Goal: Transaction & Acquisition: Purchase product/service

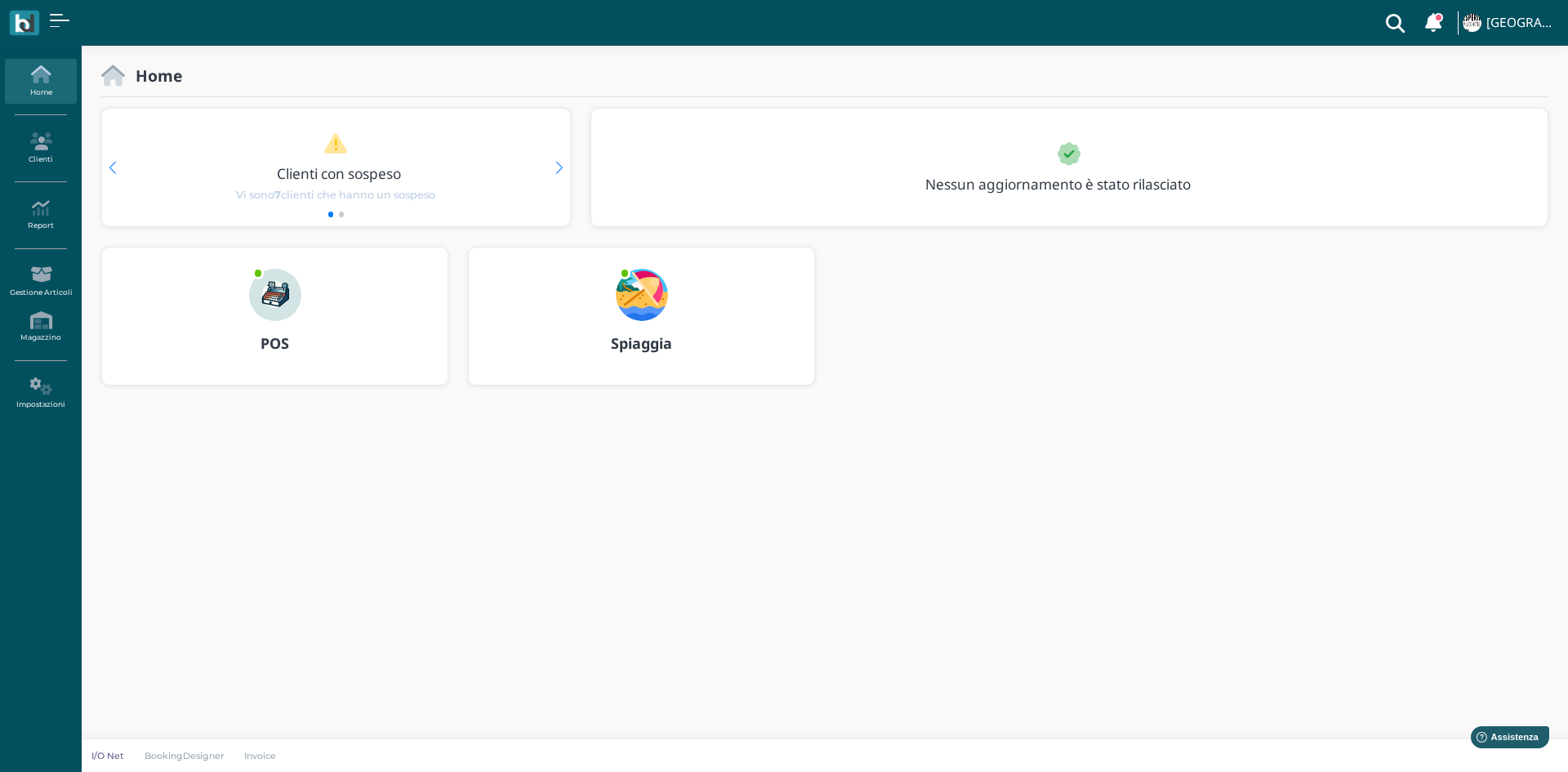
click at [242, 342] on h3 "POS" at bounding box center [274, 343] width 316 height 16
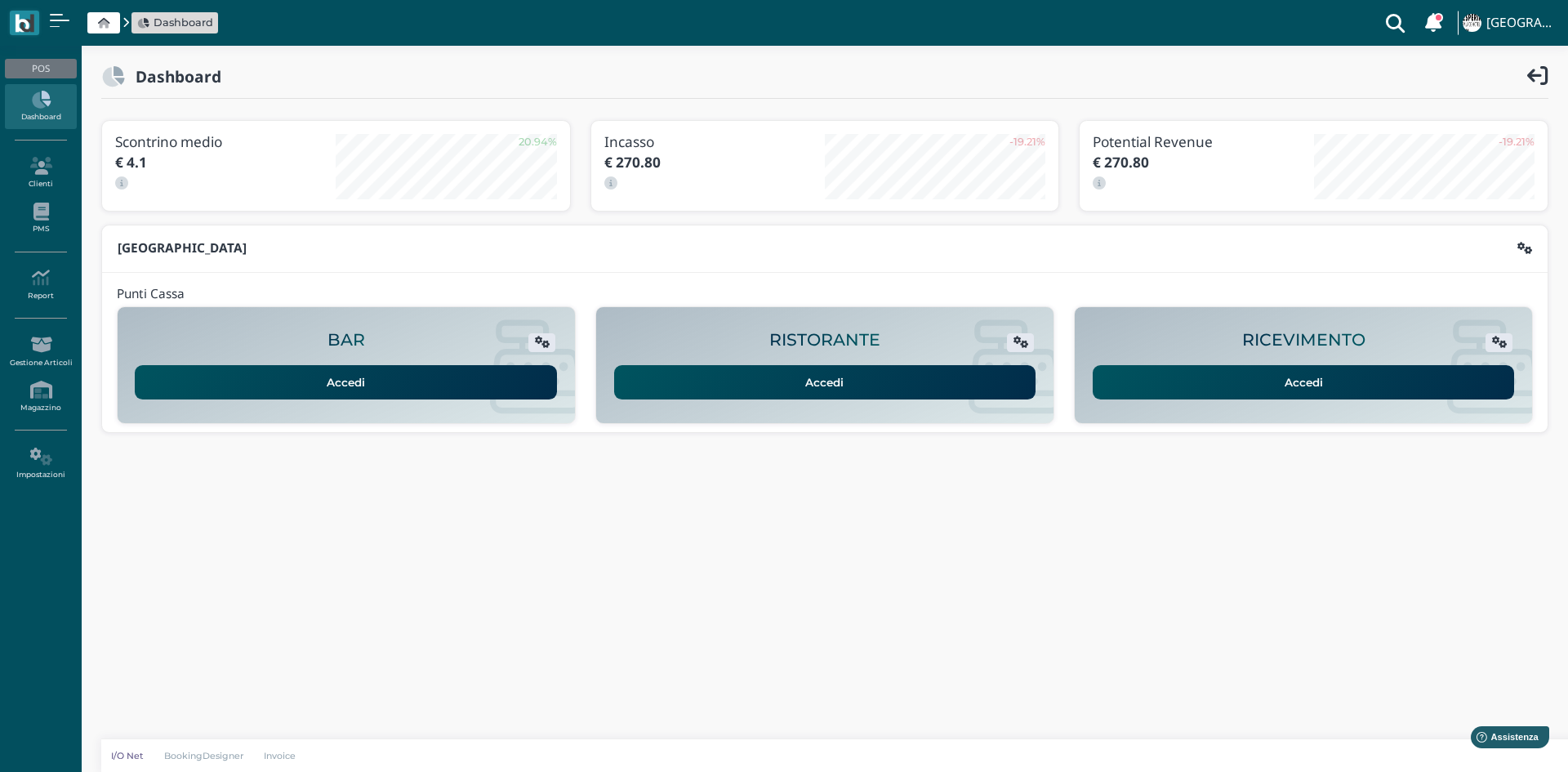
click at [1130, 380] on link "Accedi" at bounding box center [1304, 382] width 422 height 35
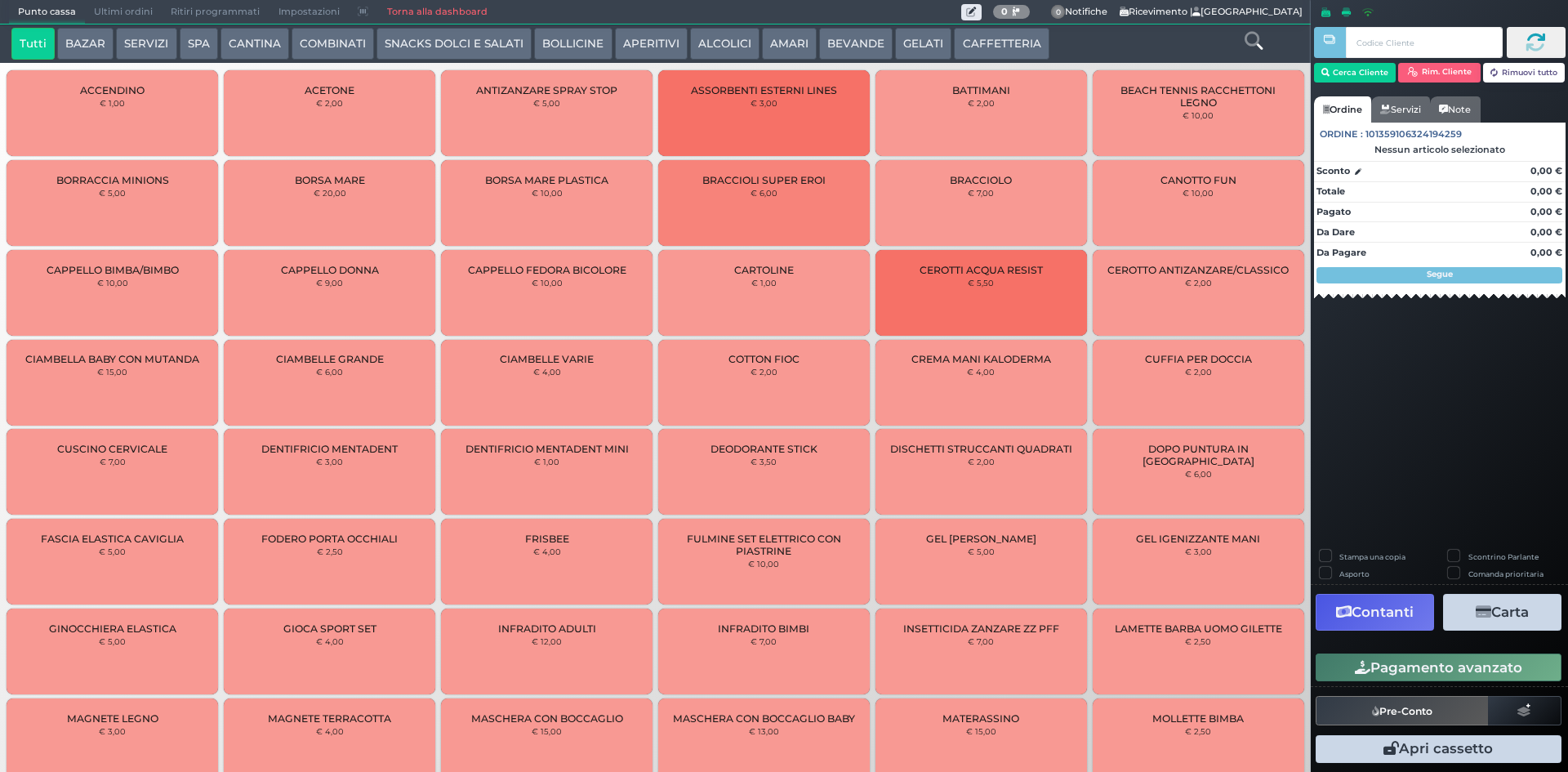
click at [975, 37] on button "CAFFETTERIA" at bounding box center [1002, 44] width 95 height 33
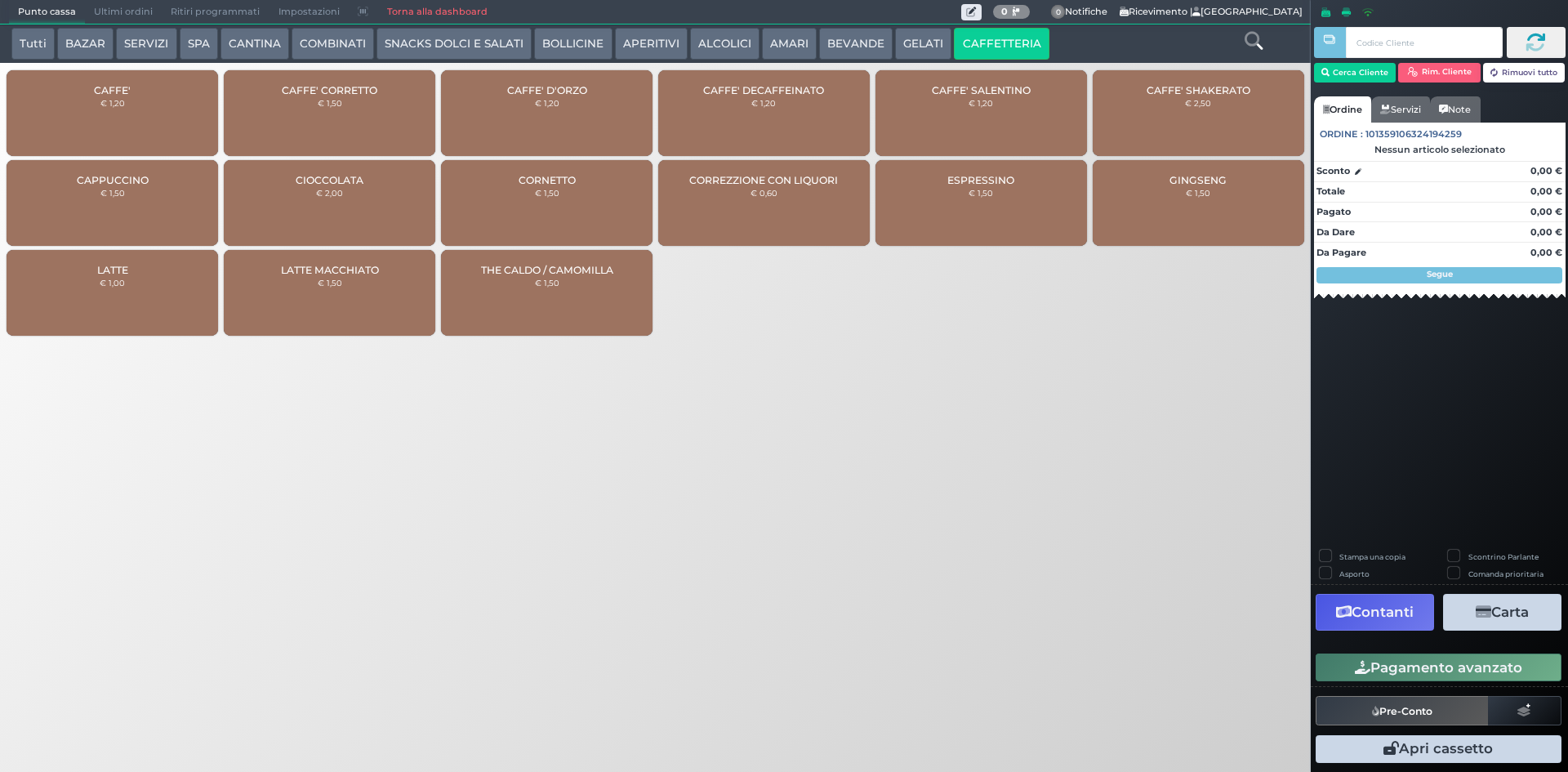
click at [908, 44] on button "GELATI" at bounding box center [922, 44] width 56 height 33
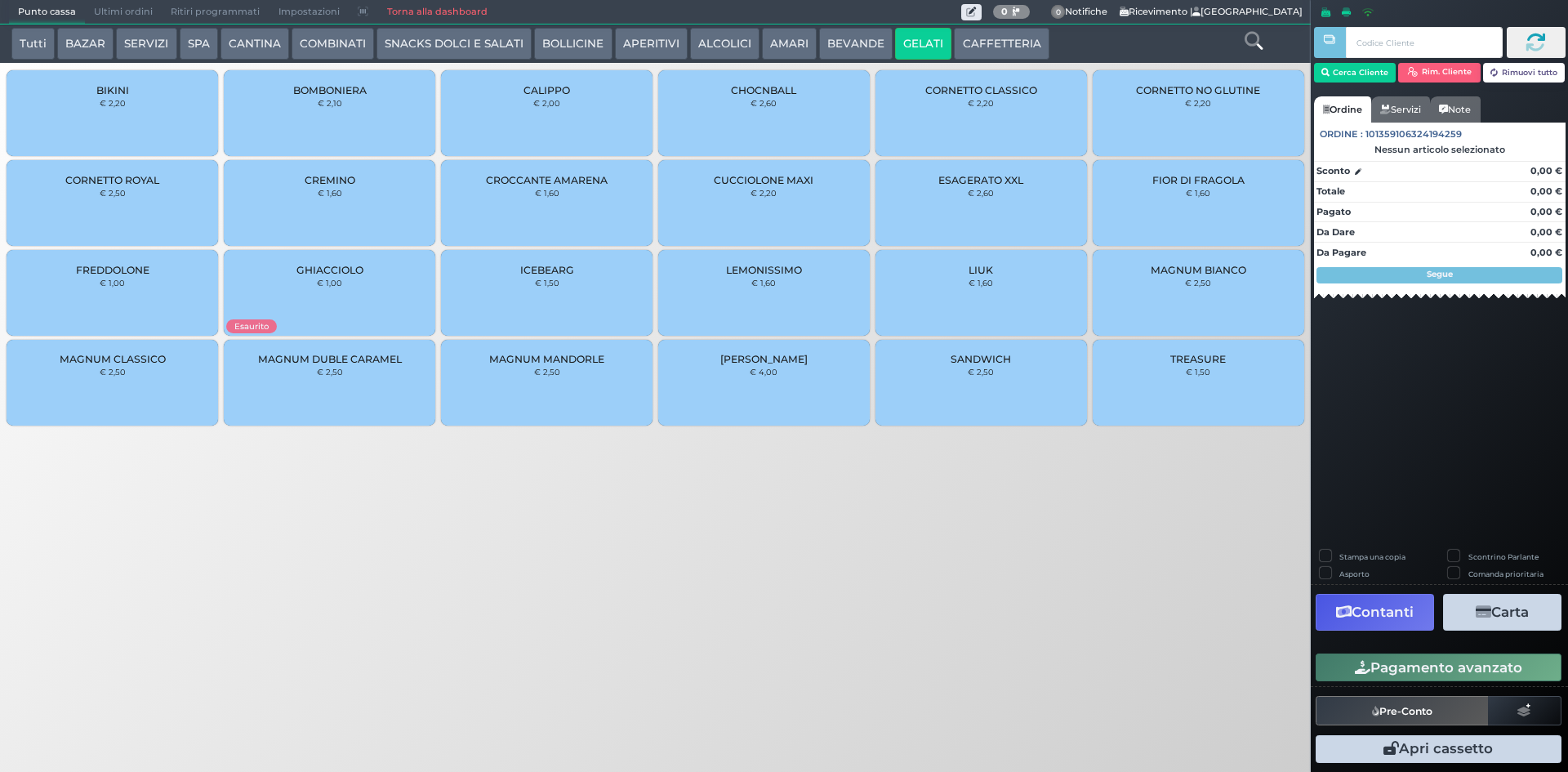
click at [341, 317] on div "GHIACCIOLO € 1,00" at bounding box center [329, 292] width 211 height 85
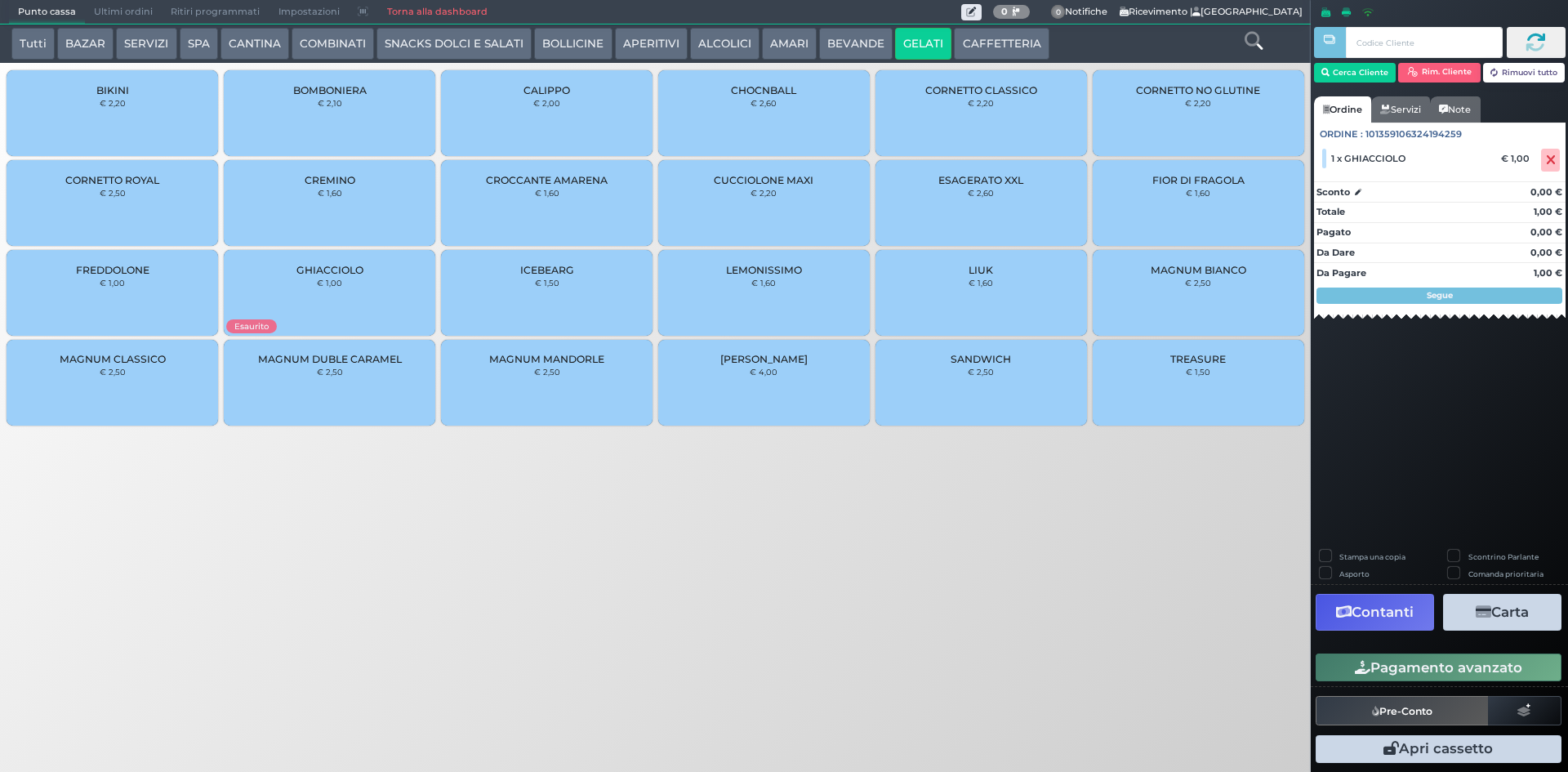
click at [1357, 671] on icon "button" at bounding box center [1363, 668] width 16 height 14
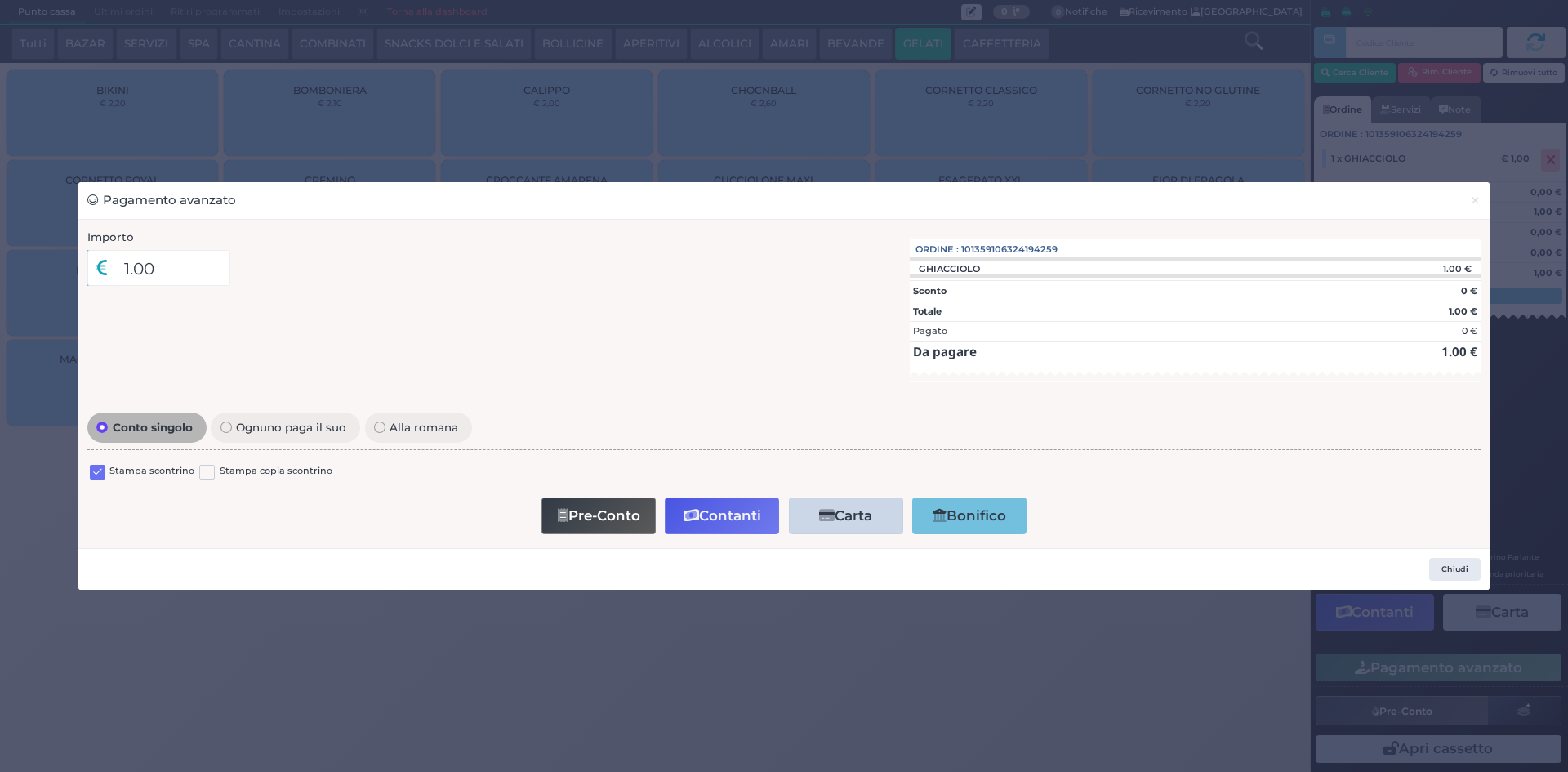
click at [101, 474] on label at bounding box center [97, 473] width 16 height 16
click at [0, 0] on input "checkbox" at bounding box center [0, 0] width 0 height 0
click at [729, 522] on button "Contanti" at bounding box center [722, 516] width 115 height 37
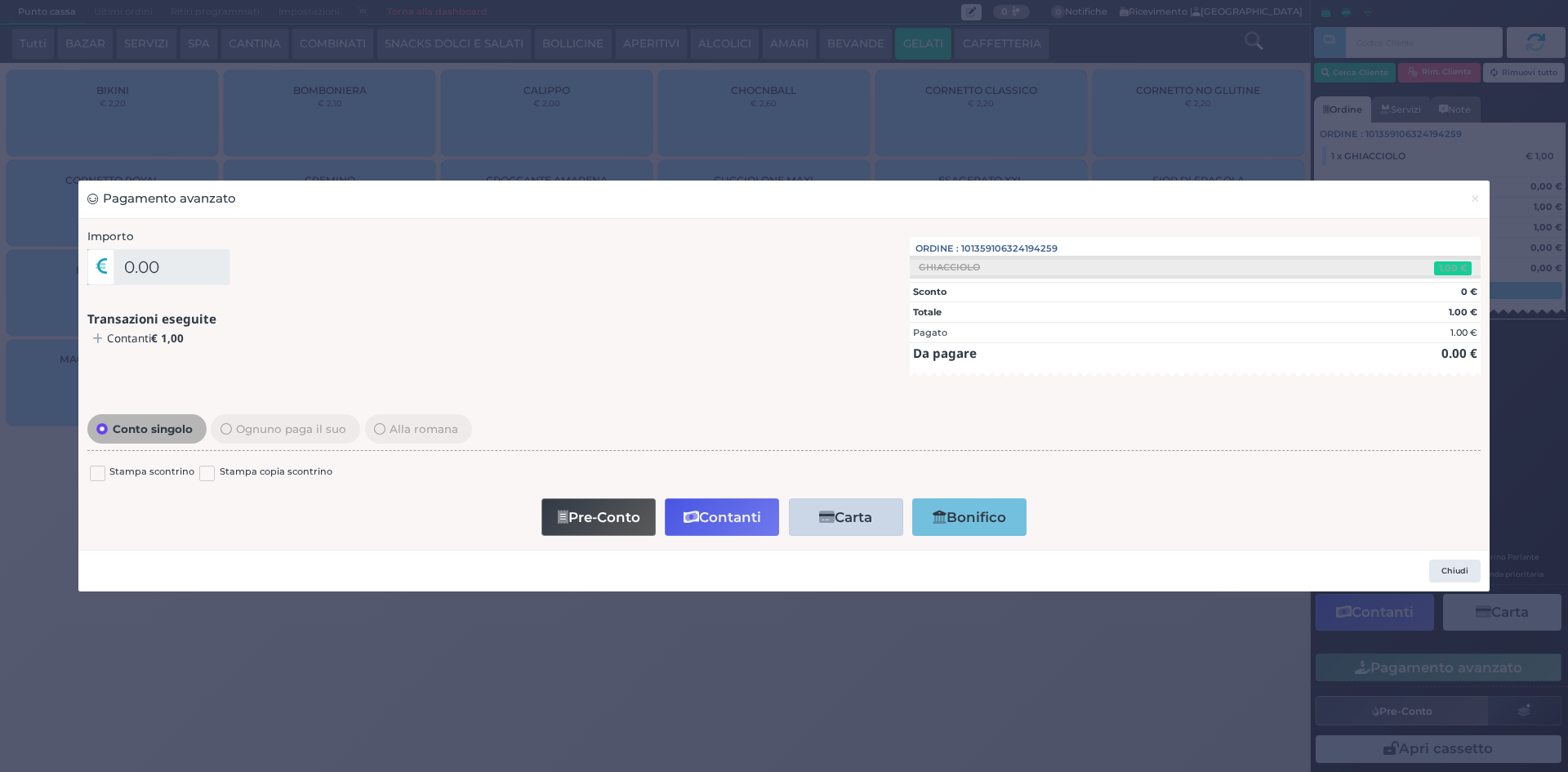
click at [135, 12] on div "Pagamento avanzato × Importo 0.00 Importo Totale 1.00 Quote 1 1" at bounding box center [784, 386] width 1568 height 772
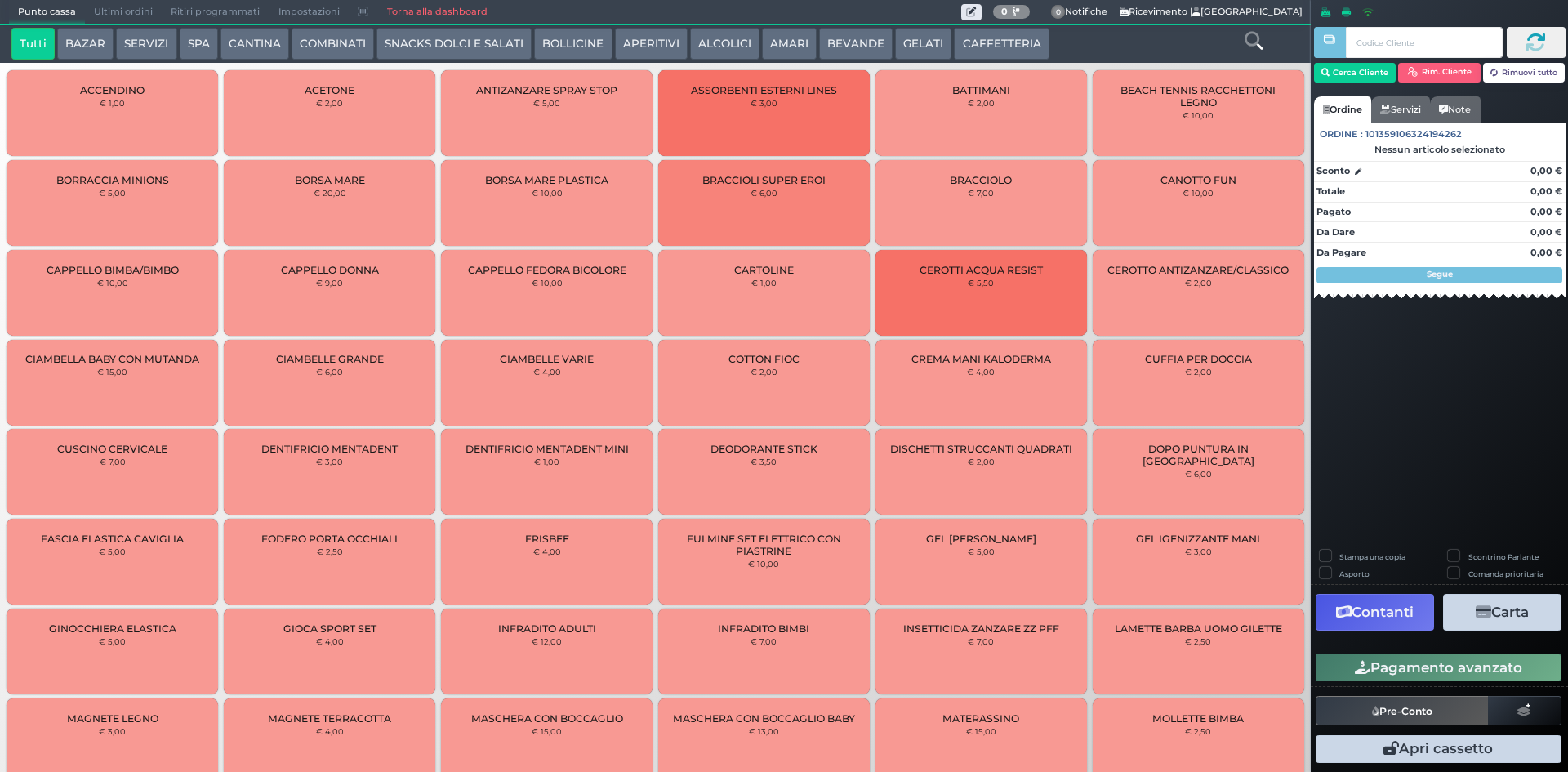
click at [77, 1] on span "Punto cassa" at bounding box center [47, 12] width 76 height 23
click at [103, 6] on span "Ultimi ordini" at bounding box center [123, 12] width 77 height 23
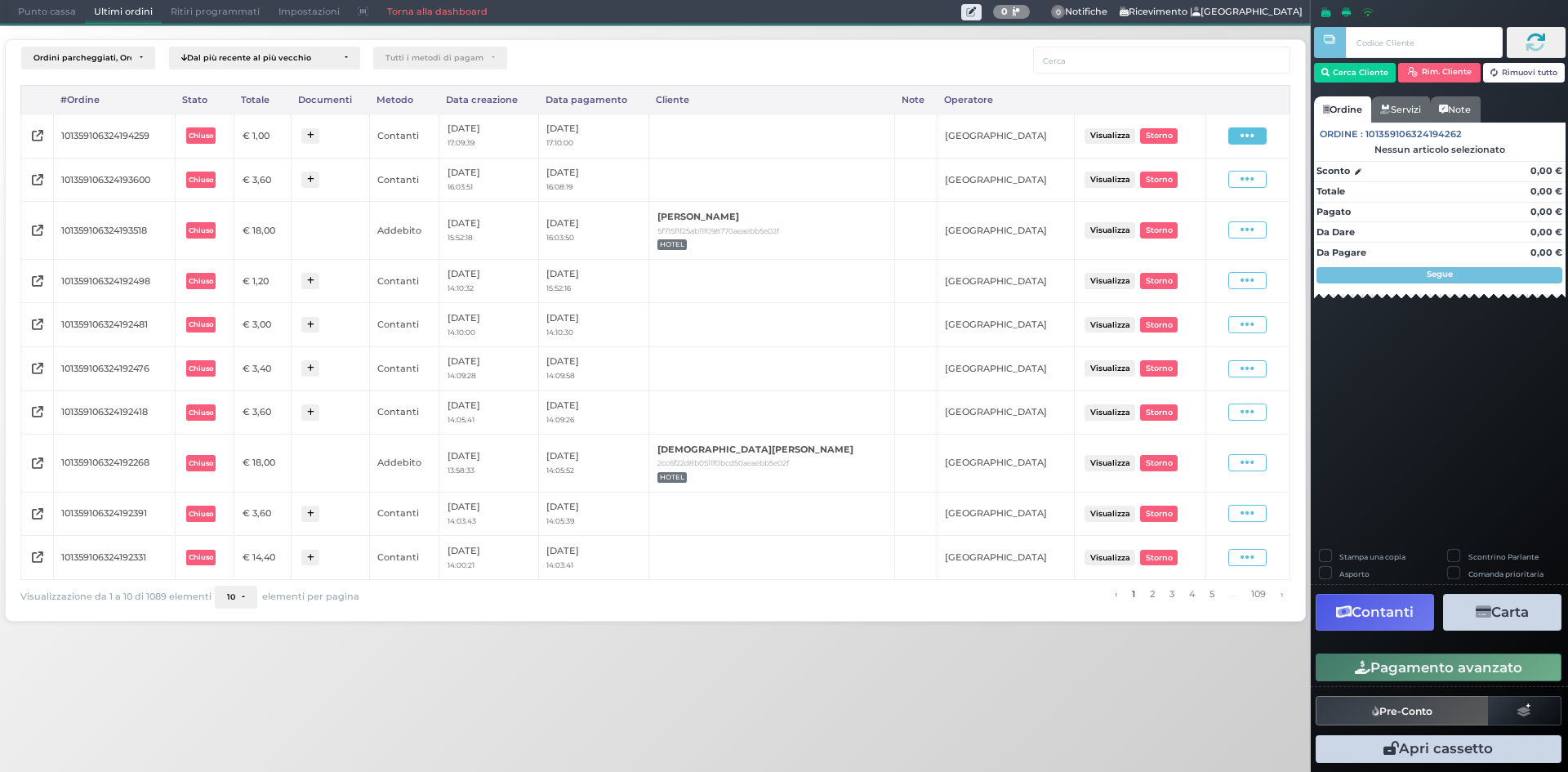
click at [1251, 137] on icon at bounding box center [1247, 136] width 14 height 16
click at [1214, 182] on span "Ristampa Pre-Conto" at bounding box center [1213, 183] width 67 height 28
drag, startPoint x: 35, startPoint y: 3, endPoint x: 61, endPoint y: 70, distance: 71.9
click at [35, 6] on span "Punto cassa" at bounding box center [47, 12] width 76 height 23
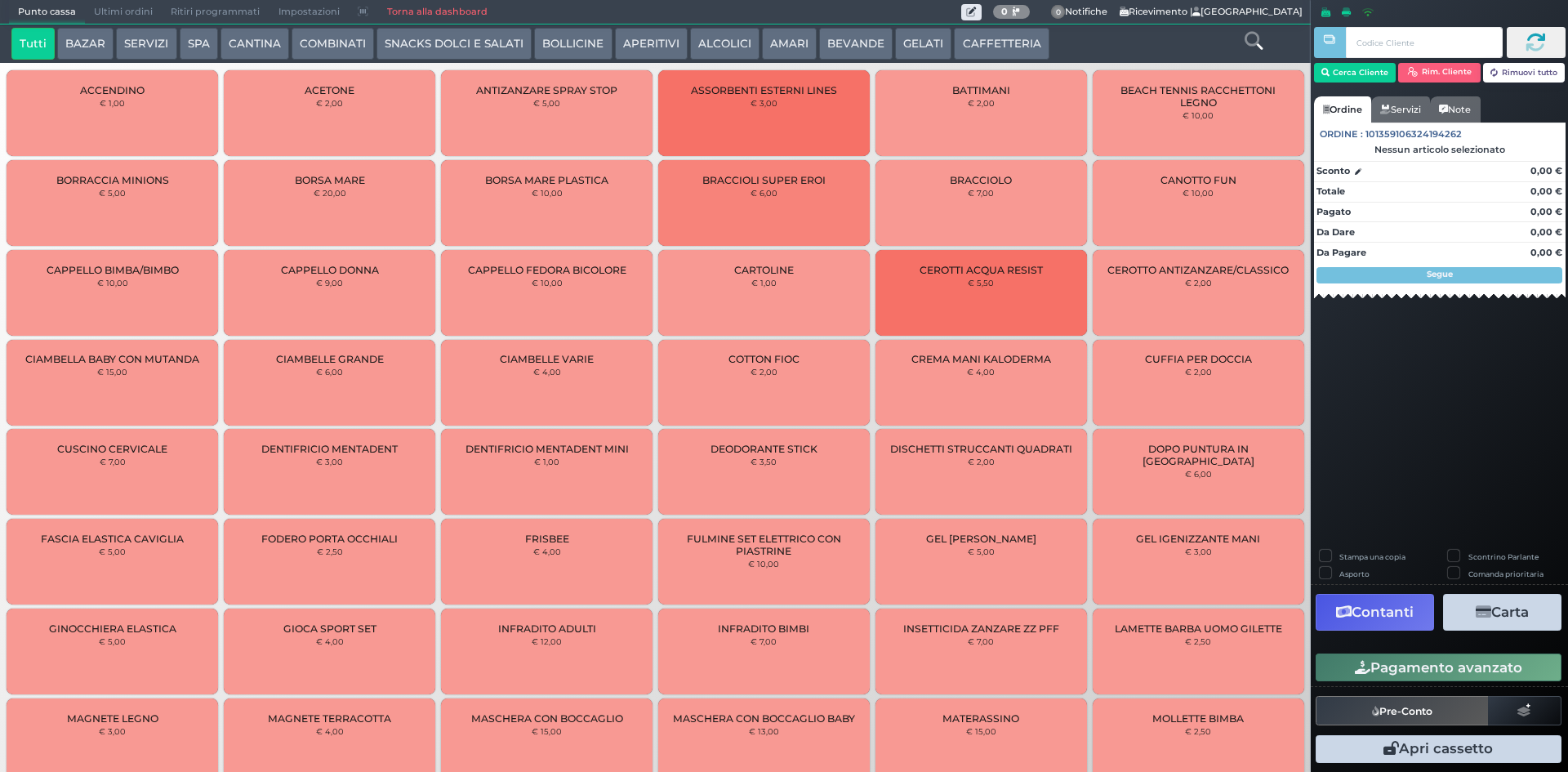
click at [977, 44] on button "CAFFETTERIA" at bounding box center [1002, 44] width 95 height 33
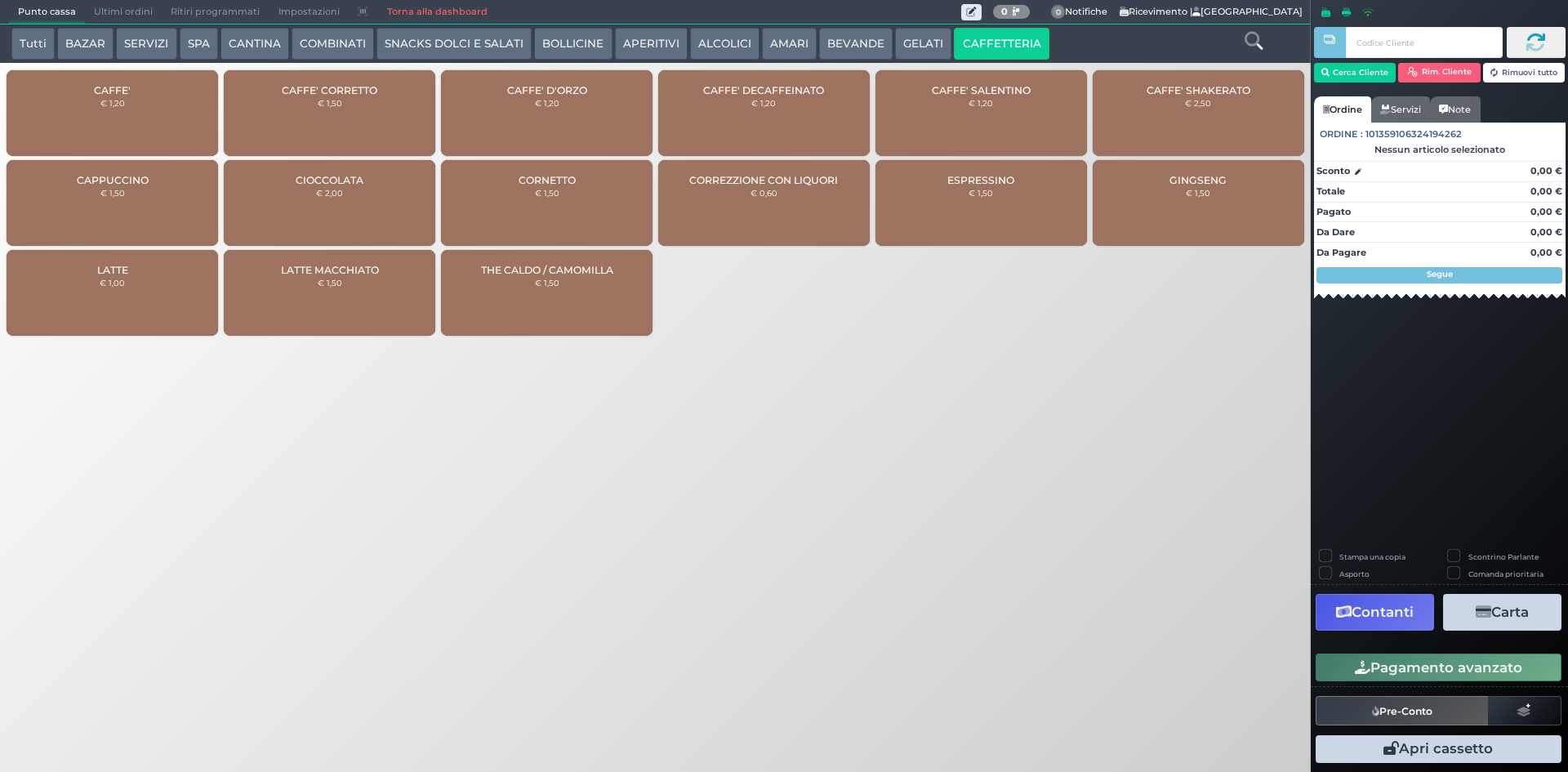
click at [182, 110] on div "CAFFE' € 1,20" at bounding box center [112, 112] width 211 height 85
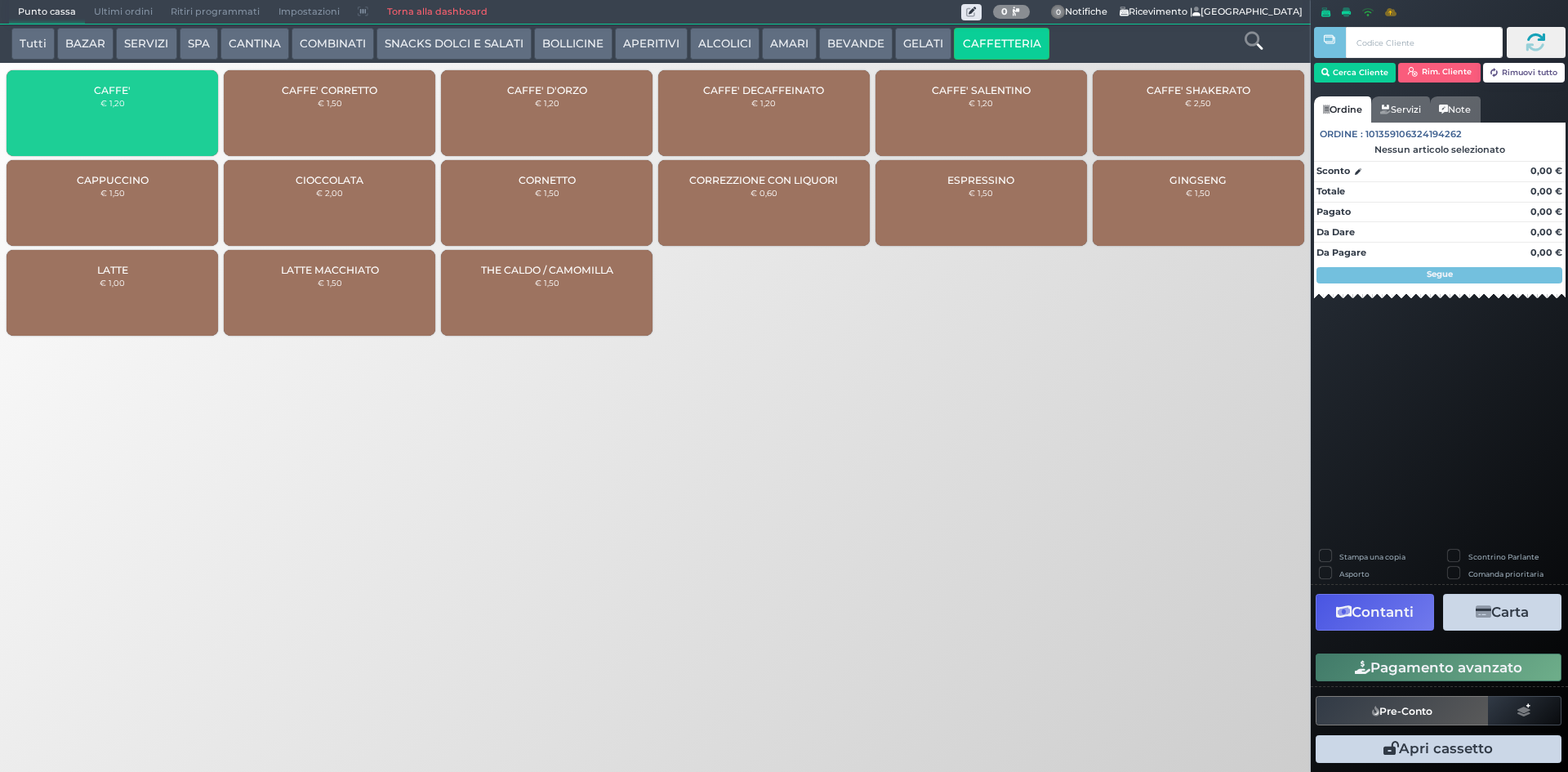
click at [181, 110] on div "CAFFE' € 1,20" at bounding box center [112, 112] width 211 height 85
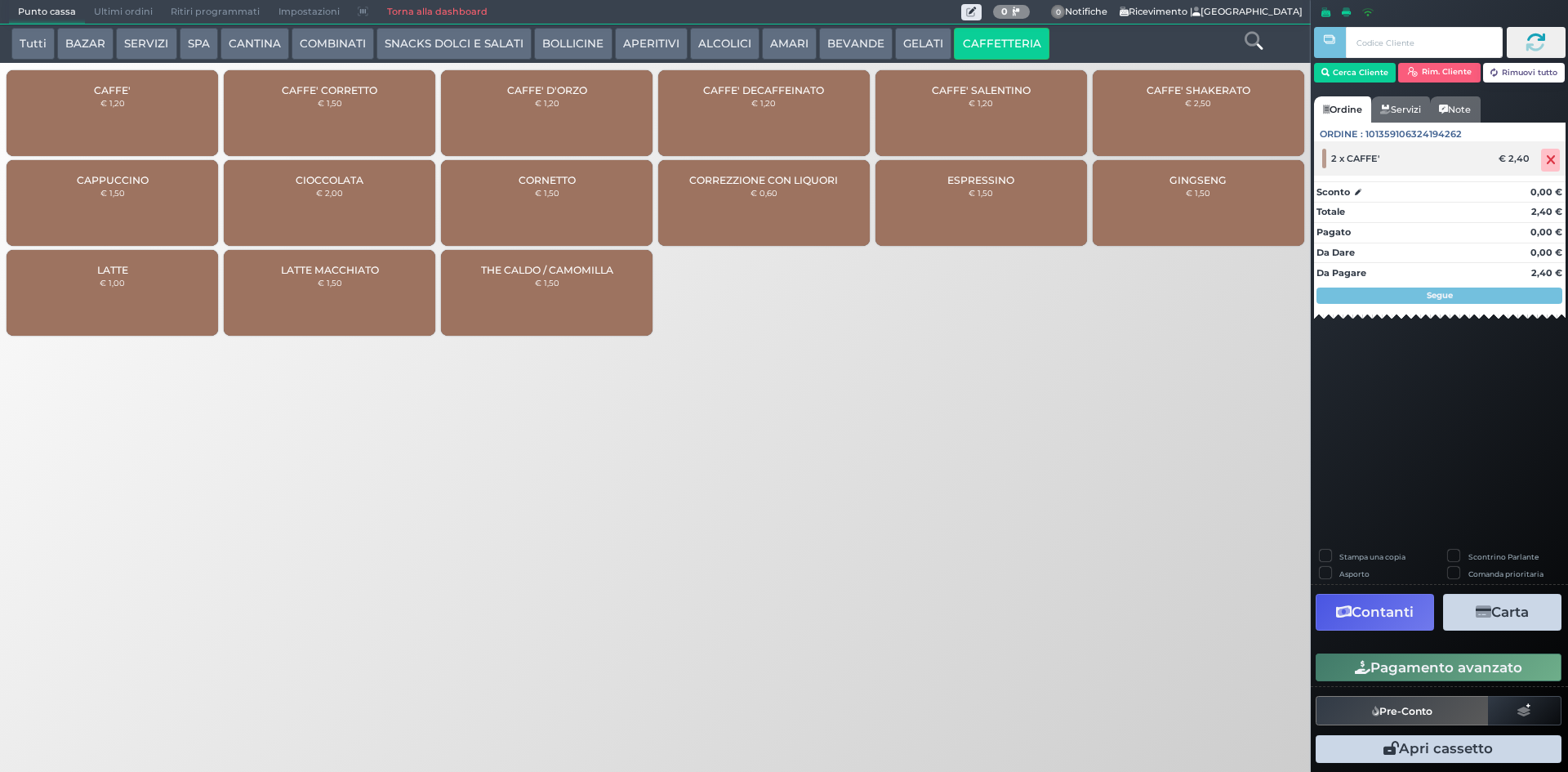
click at [1550, 160] on icon at bounding box center [1550, 160] width 9 height 1
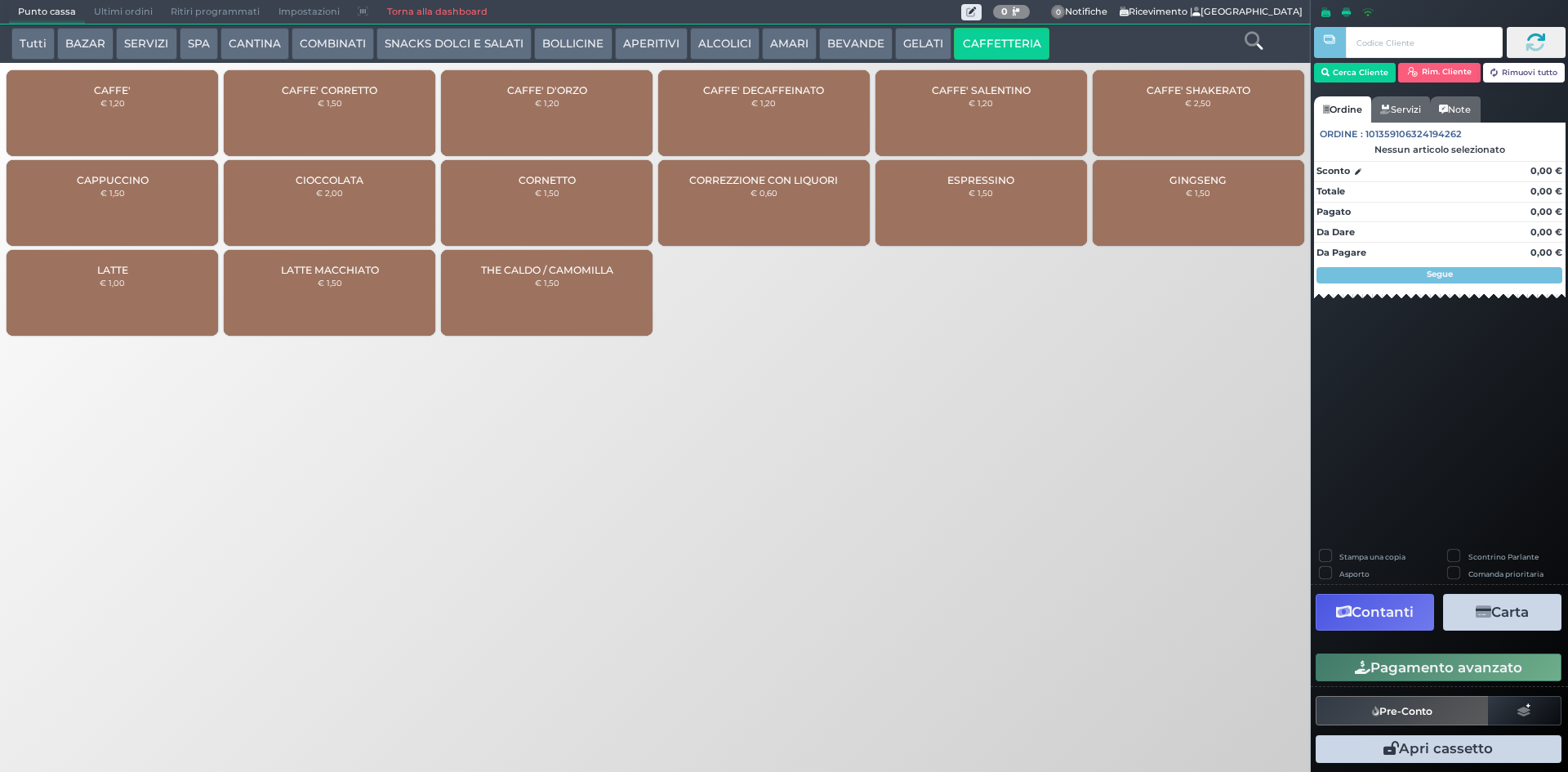
click at [149, 116] on div "CAFFE' € 1,20" at bounding box center [112, 112] width 211 height 85
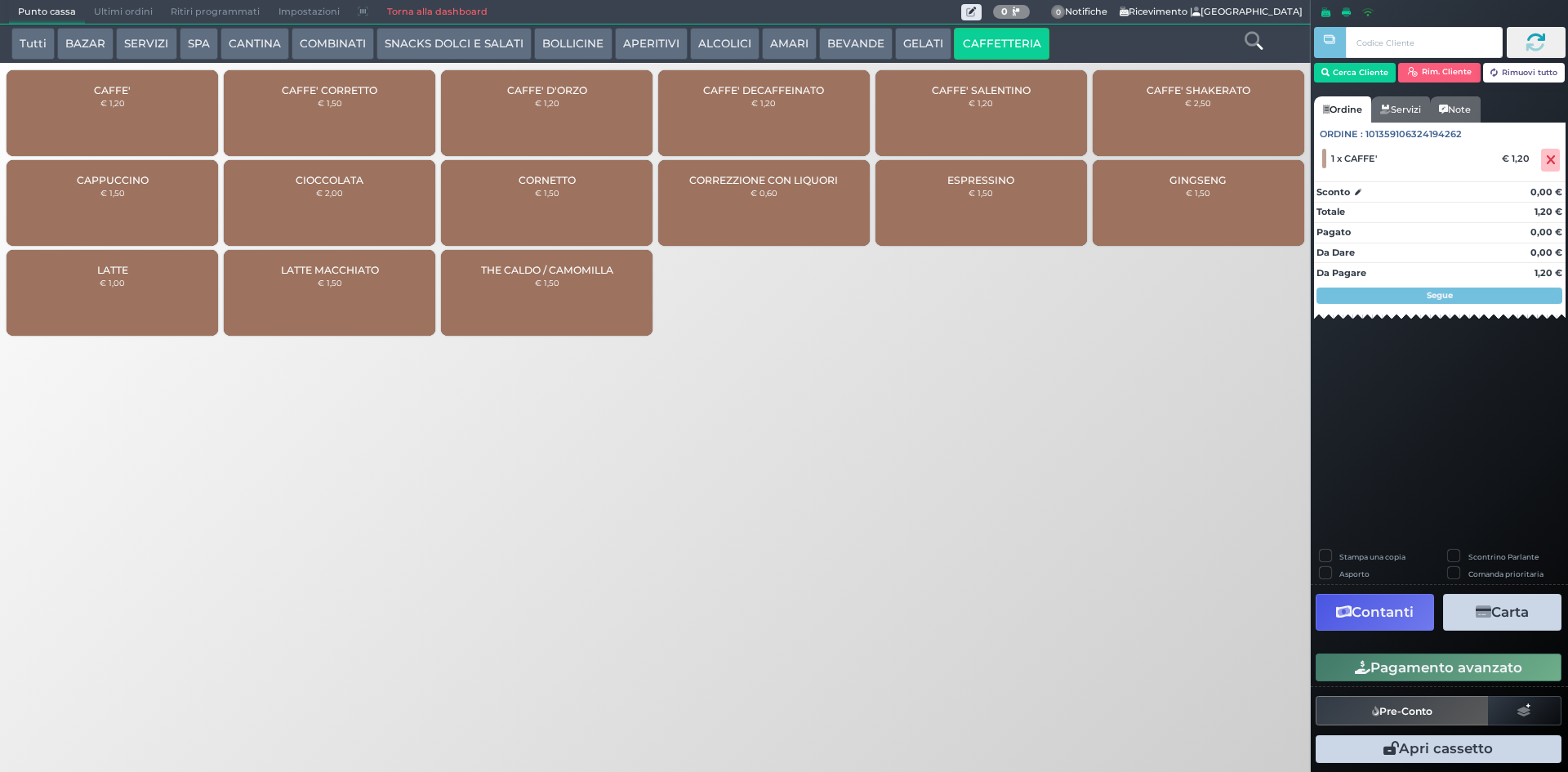
click at [1380, 670] on button "Pagamento avanzato" at bounding box center [1438, 668] width 246 height 28
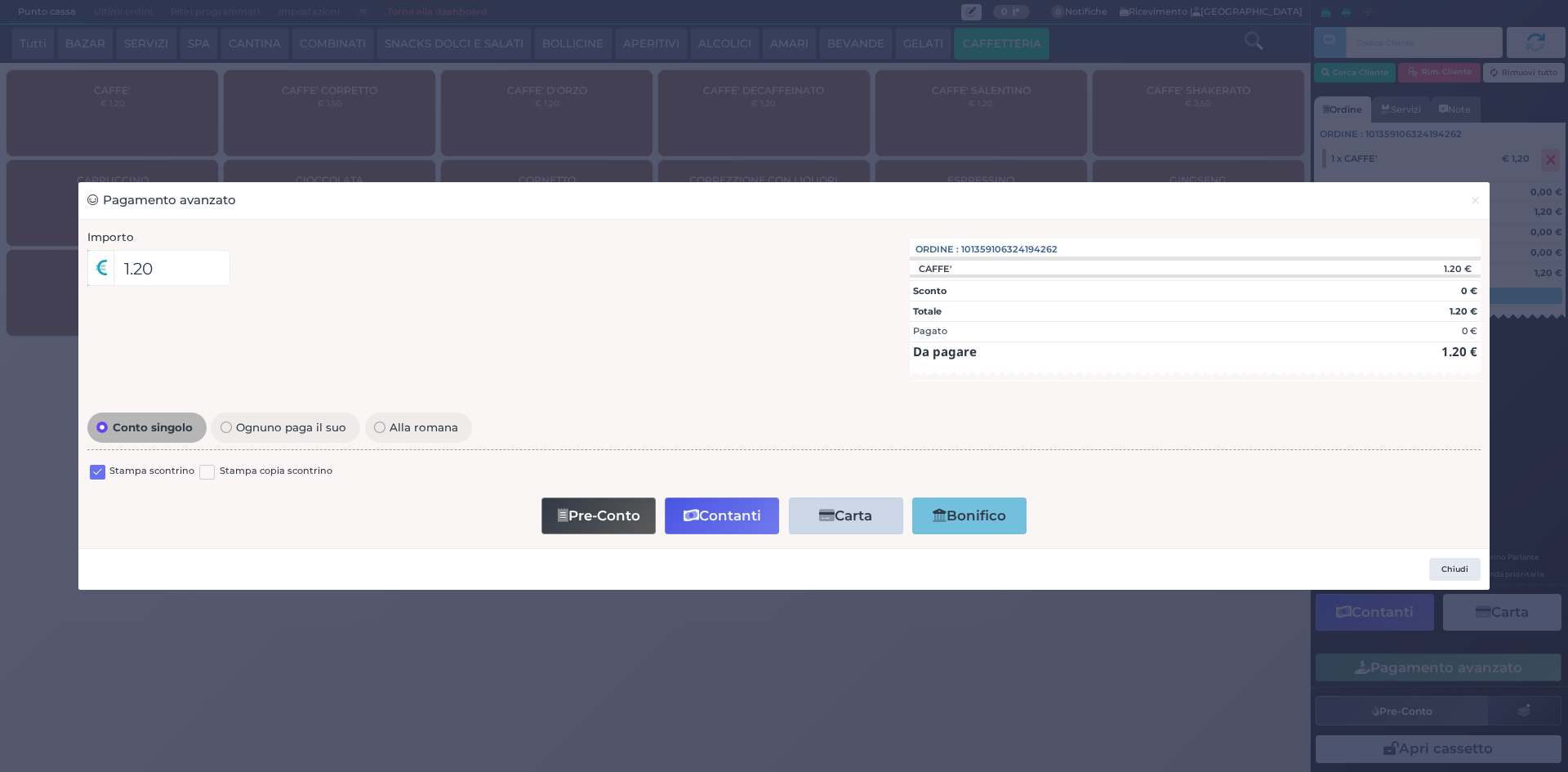
click at [94, 473] on label at bounding box center [97, 473] width 16 height 16
click at [0, 0] on input "checkbox" at bounding box center [0, 0] width 0 height 0
click at [653, 520] on button "Pre-Conto" at bounding box center [598, 516] width 115 height 37
click at [650, 520] on button "Pre-Conto" at bounding box center [600, 516] width 115 height 37
click at [647, 520] on button "Pre-Conto" at bounding box center [600, 516] width 115 height 37
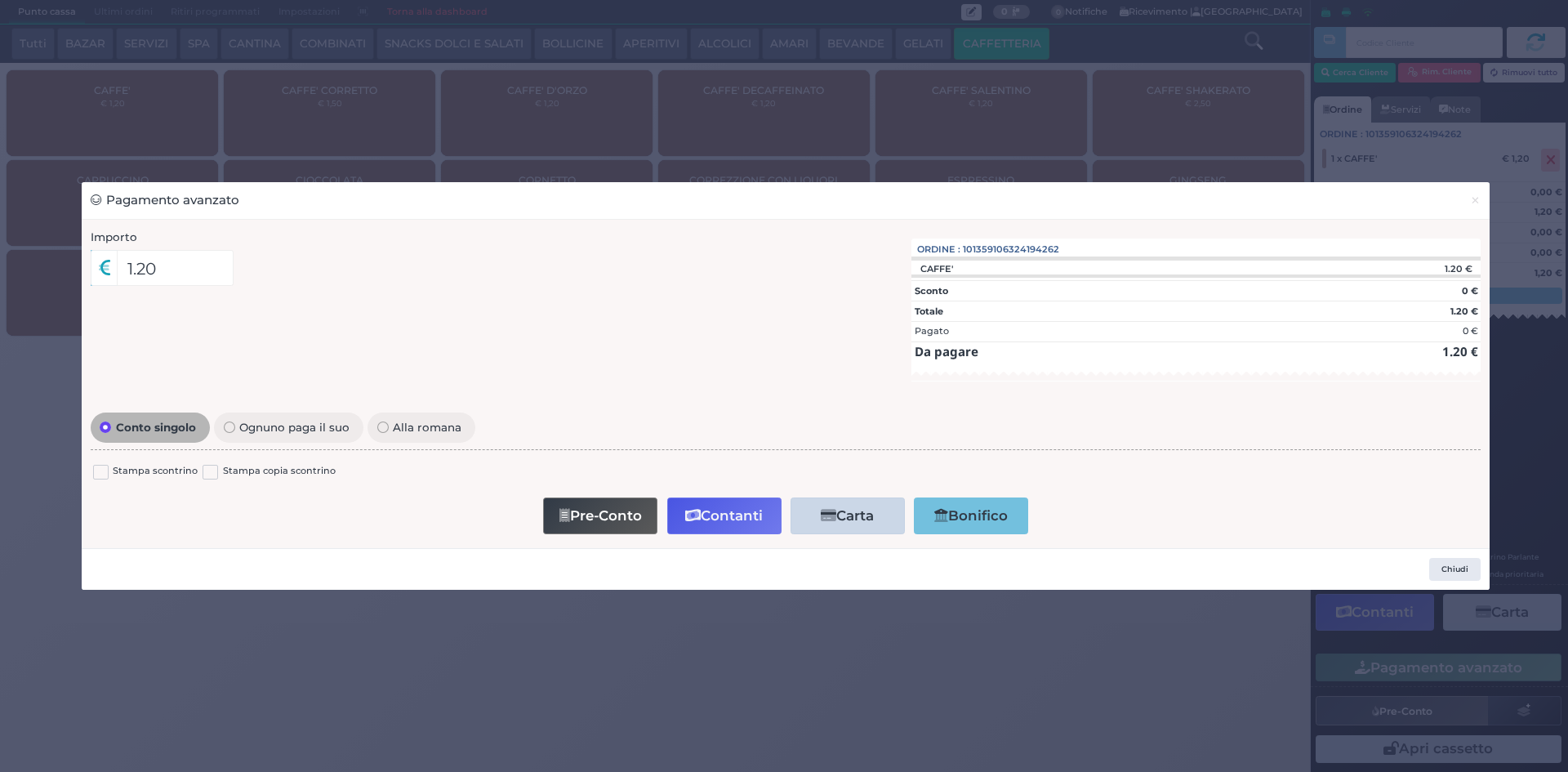
click at [647, 520] on button "Pre-Conto" at bounding box center [600, 516] width 115 height 37
click at [1482, 210] on button "×" at bounding box center [1475, 200] width 28 height 37
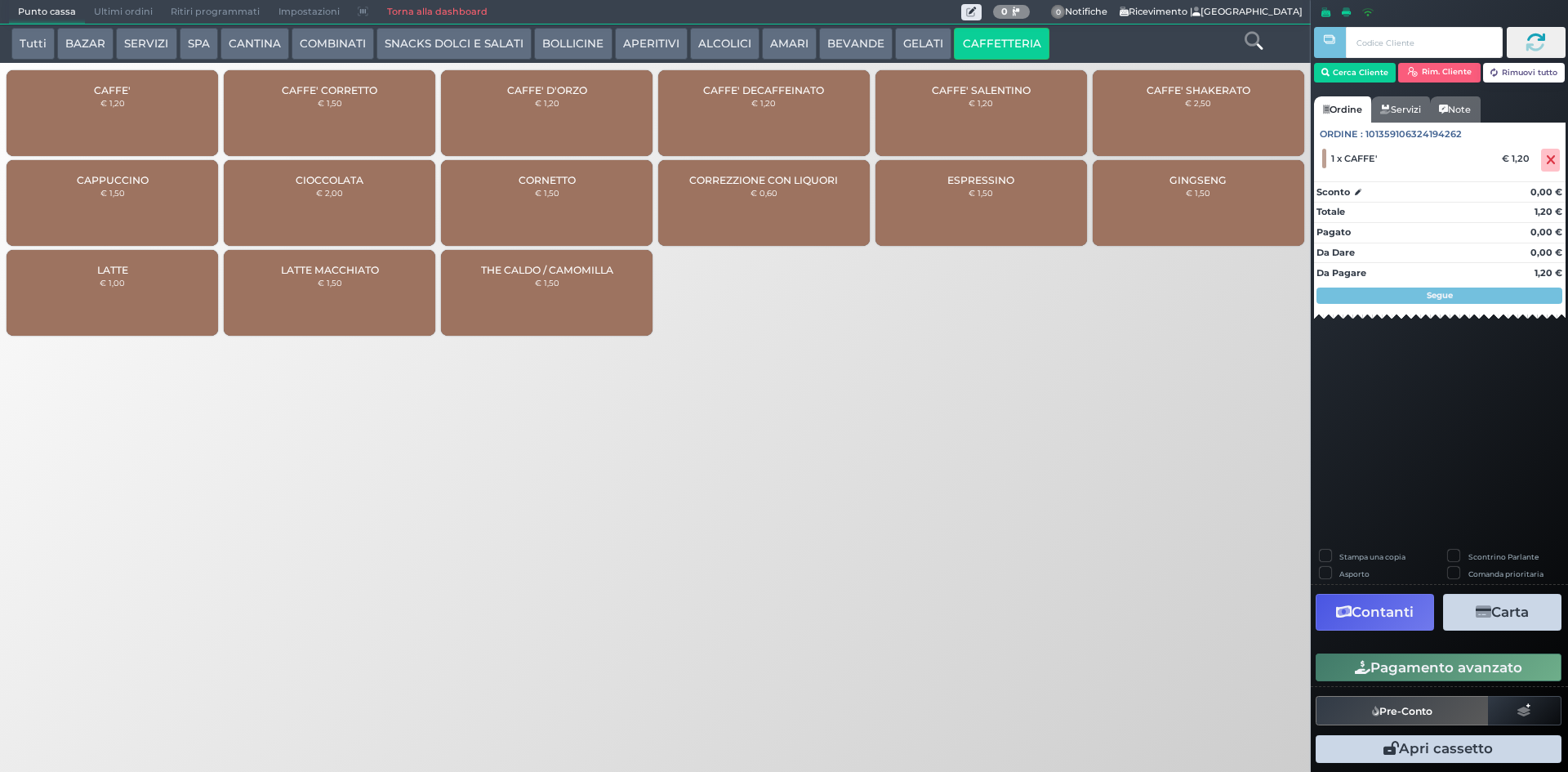
drag, startPoint x: 1368, startPoint y: 688, endPoint x: 1373, endPoint y: 670, distance: 18.7
click at [1373, 670] on div "Stampa una copia Scontrino Parlante Asporto Comanda prioritaria Contanti Carta …" at bounding box center [1440, 659] width 257 height 218
click at [1373, 670] on button "Pagamento avanzato" at bounding box center [1438, 668] width 246 height 28
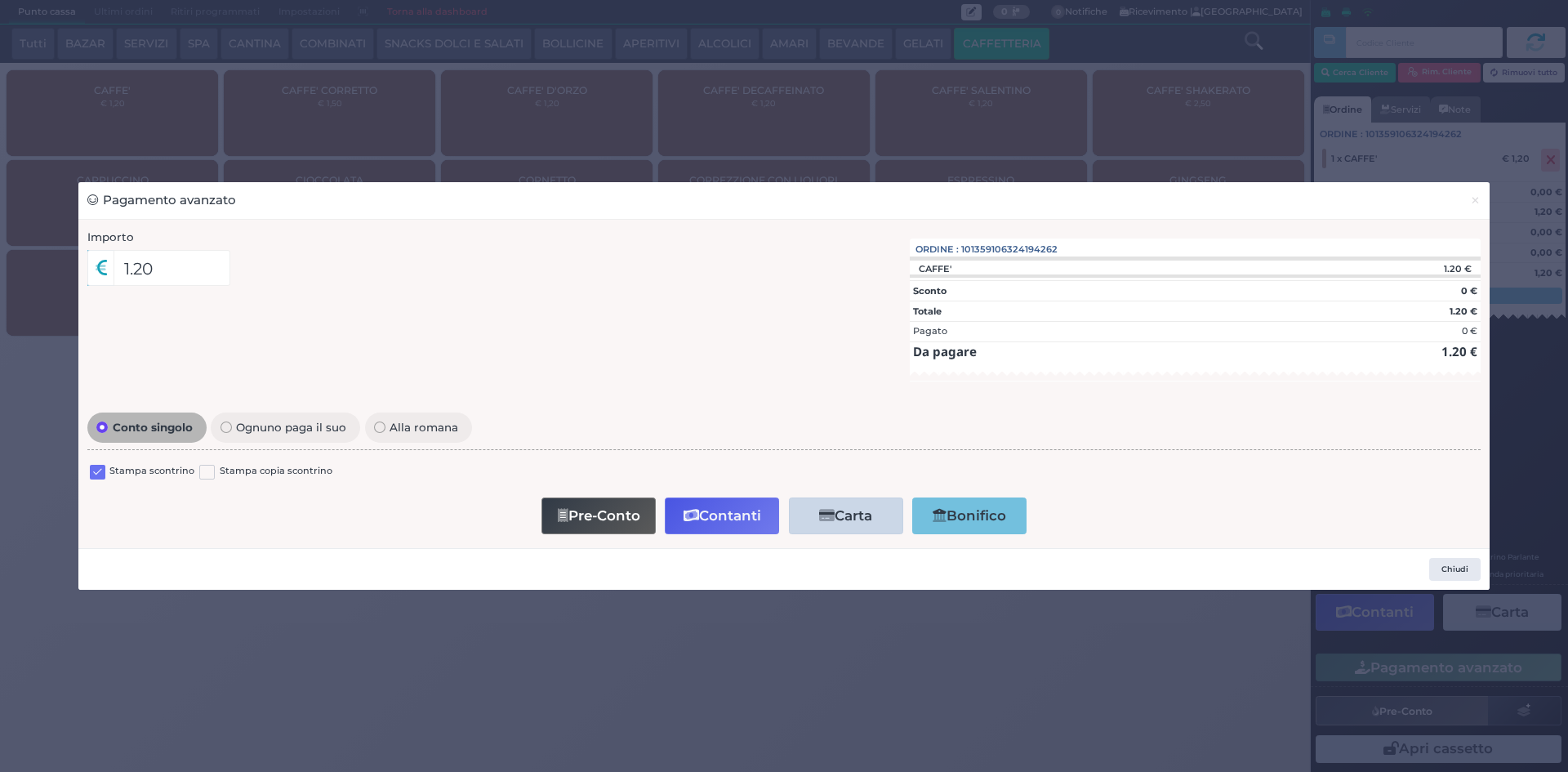
click at [95, 472] on label at bounding box center [97, 473] width 16 height 16
click at [0, 0] on input "checkbox" at bounding box center [0, 0] width 0 height 0
click at [707, 505] on button "Contanti" at bounding box center [722, 516] width 115 height 37
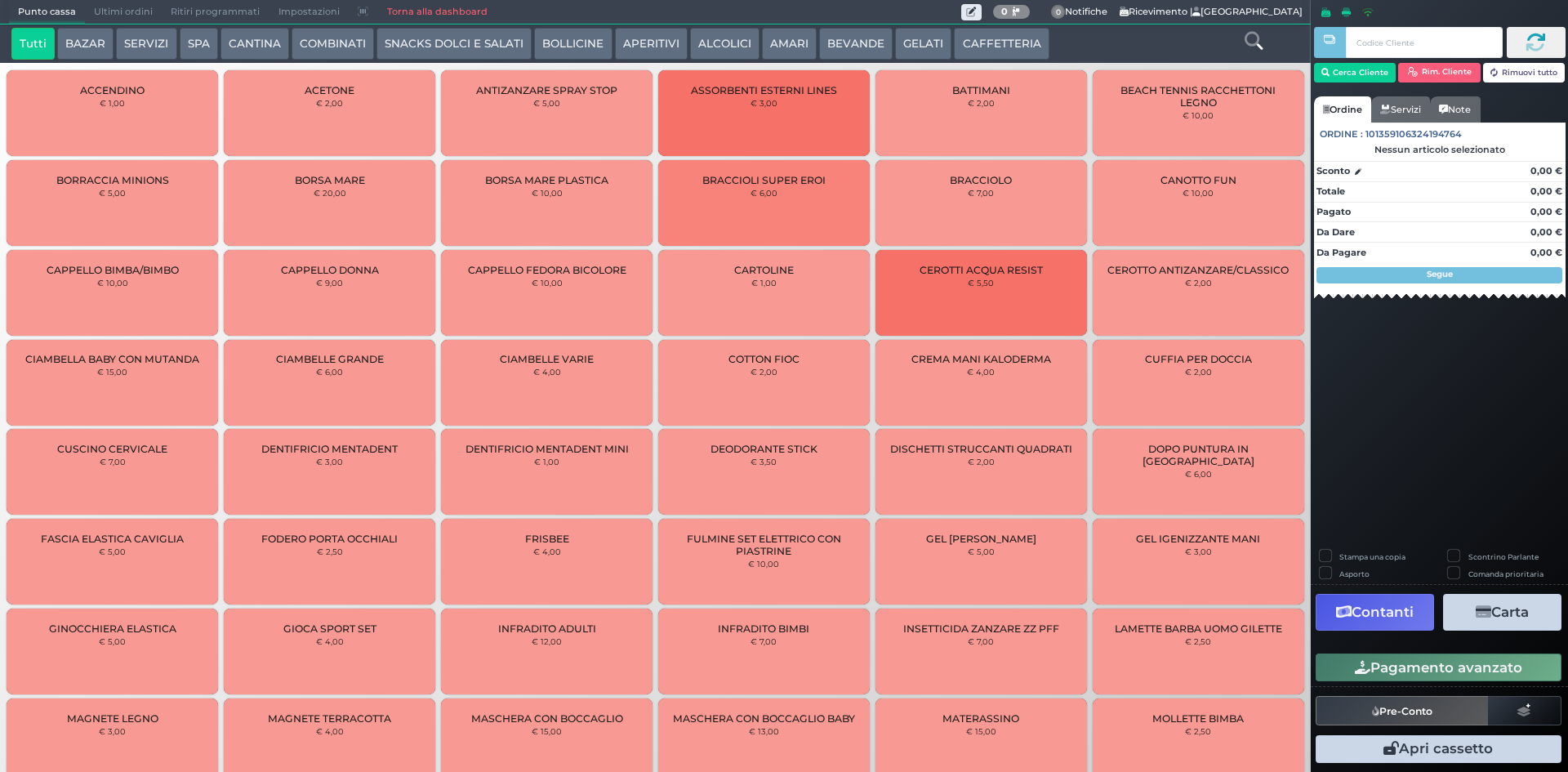
click at [126, 1] on span "Ultimi ordini" at bounding box center [123, 12] width 77 height 23
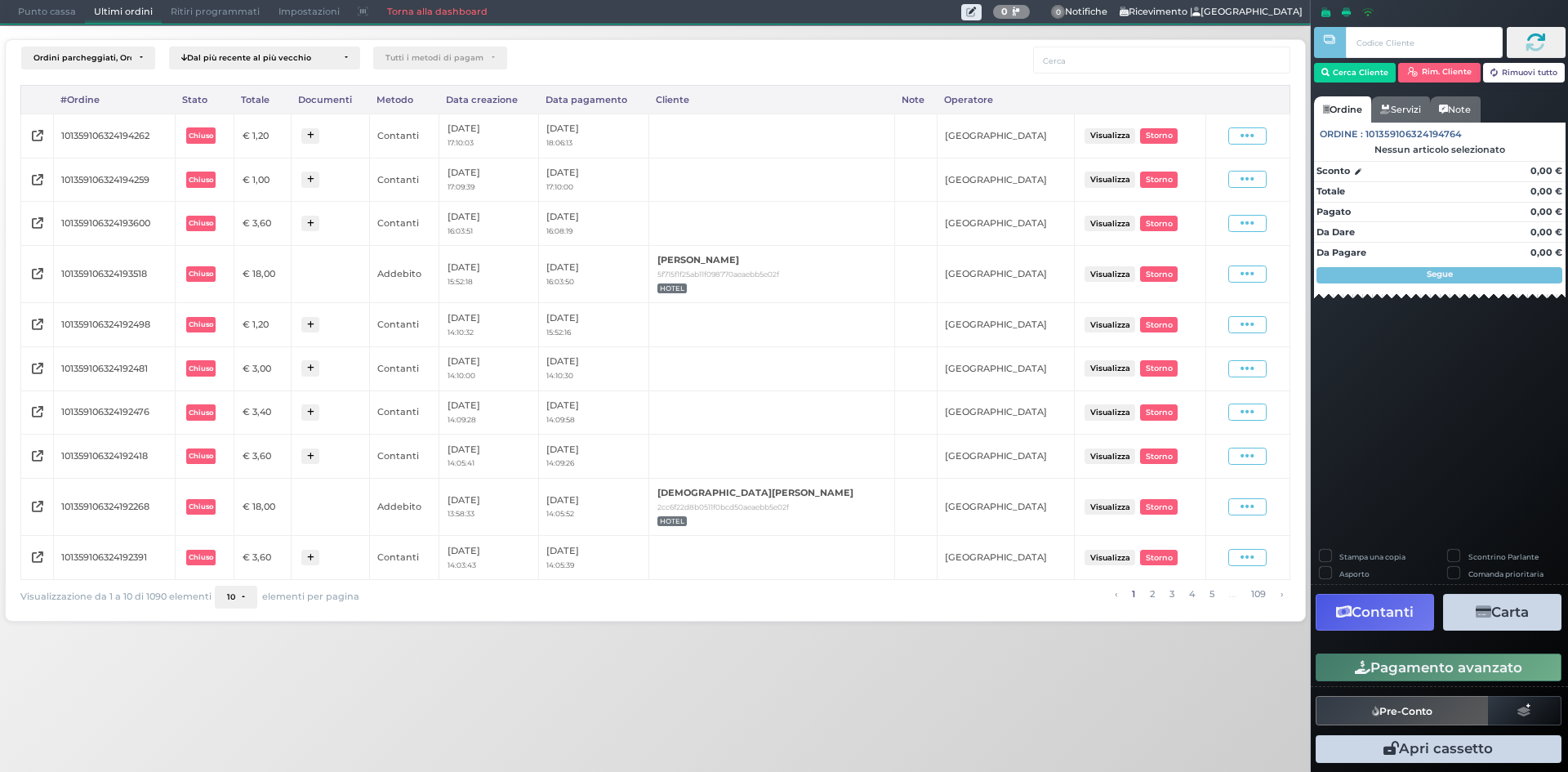
click at [29, 8] on span "Punto cassa" at bounding box center [47, 12] width 76 height 23
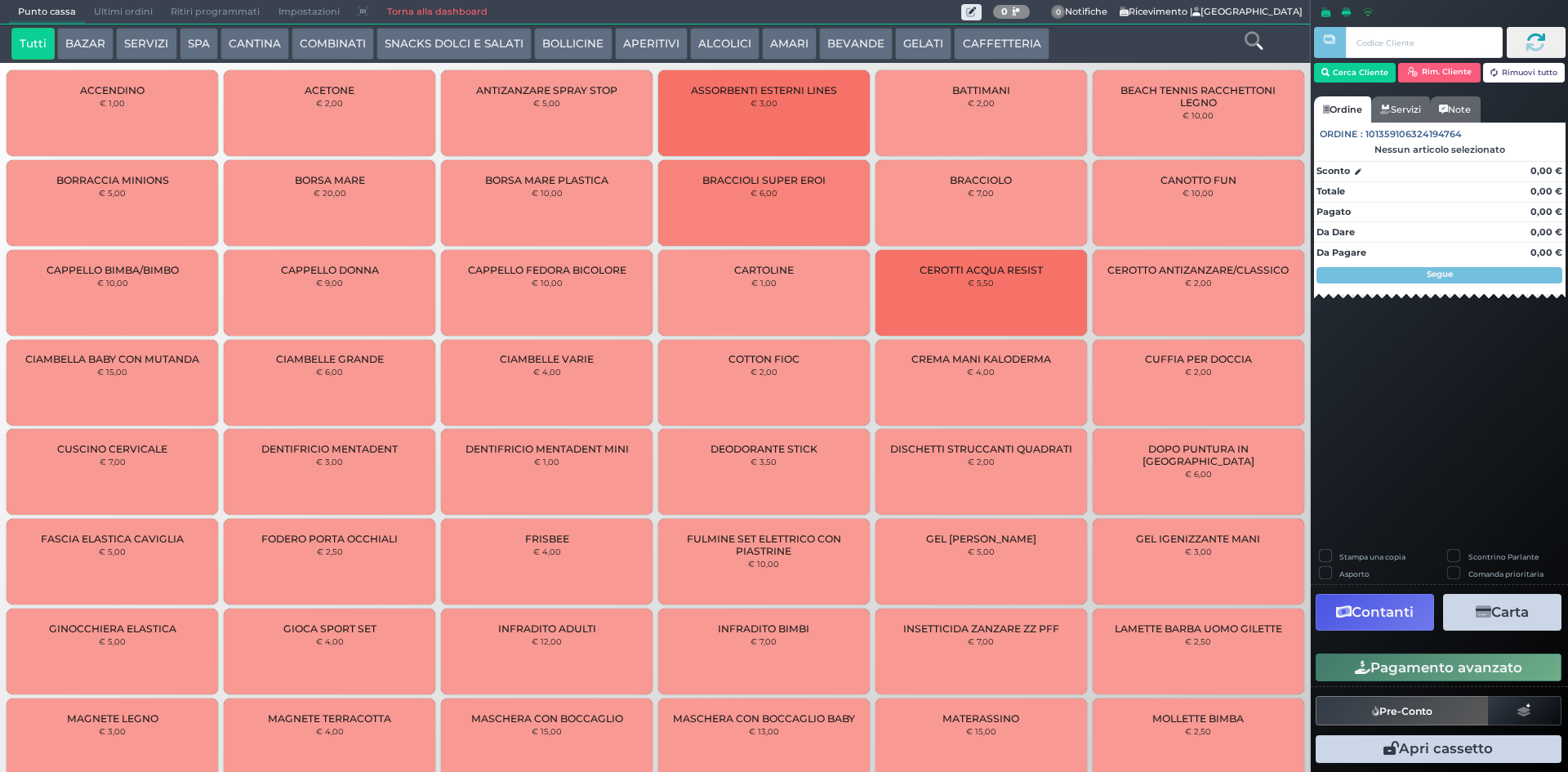
click at [144, 73] on div "ACCENDINO € 1,00" at bounding box center [112, 112] width 211 height 85
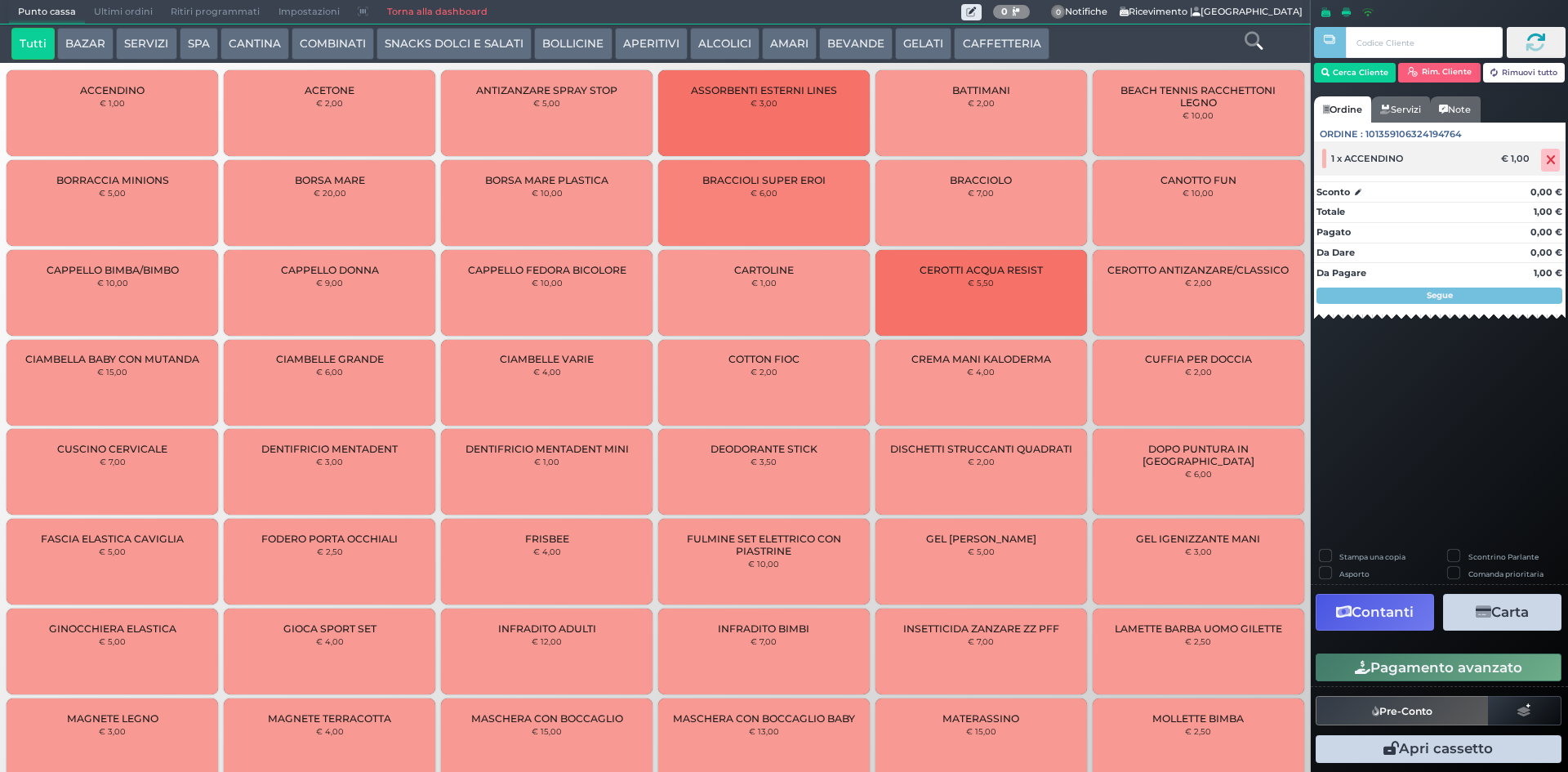
drag, startPoint x: 1548, startPoint y: 166, endPoint x: 1470, endPoint y: 159, distance: 78.3
click at [1548, 161] on icon at bounding box center [1550, 160] width 9 height 1
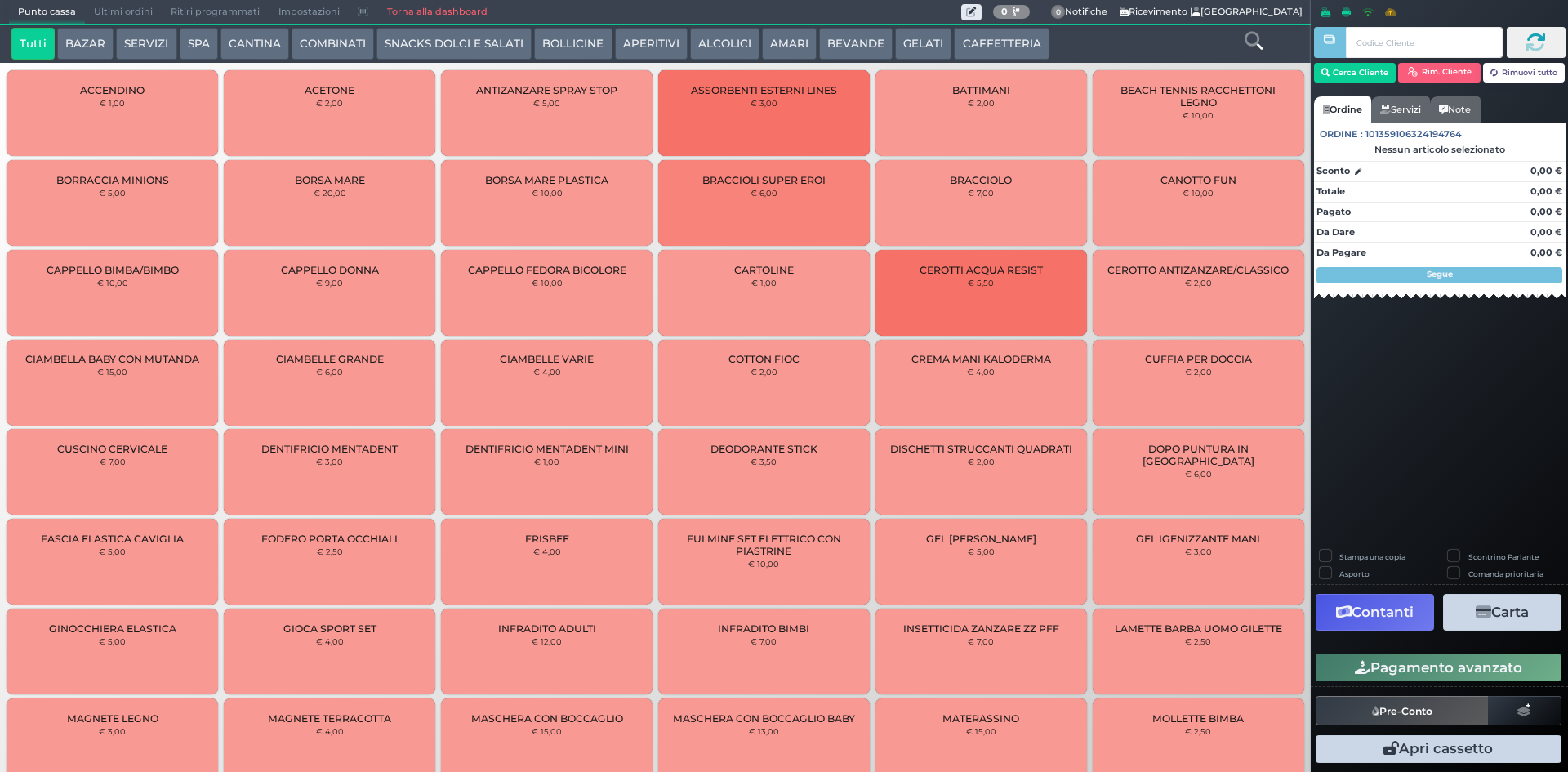
click at [954, 47] on button "CAFFETTERIA" at bounding box center [1002, 44] width 95 height 33
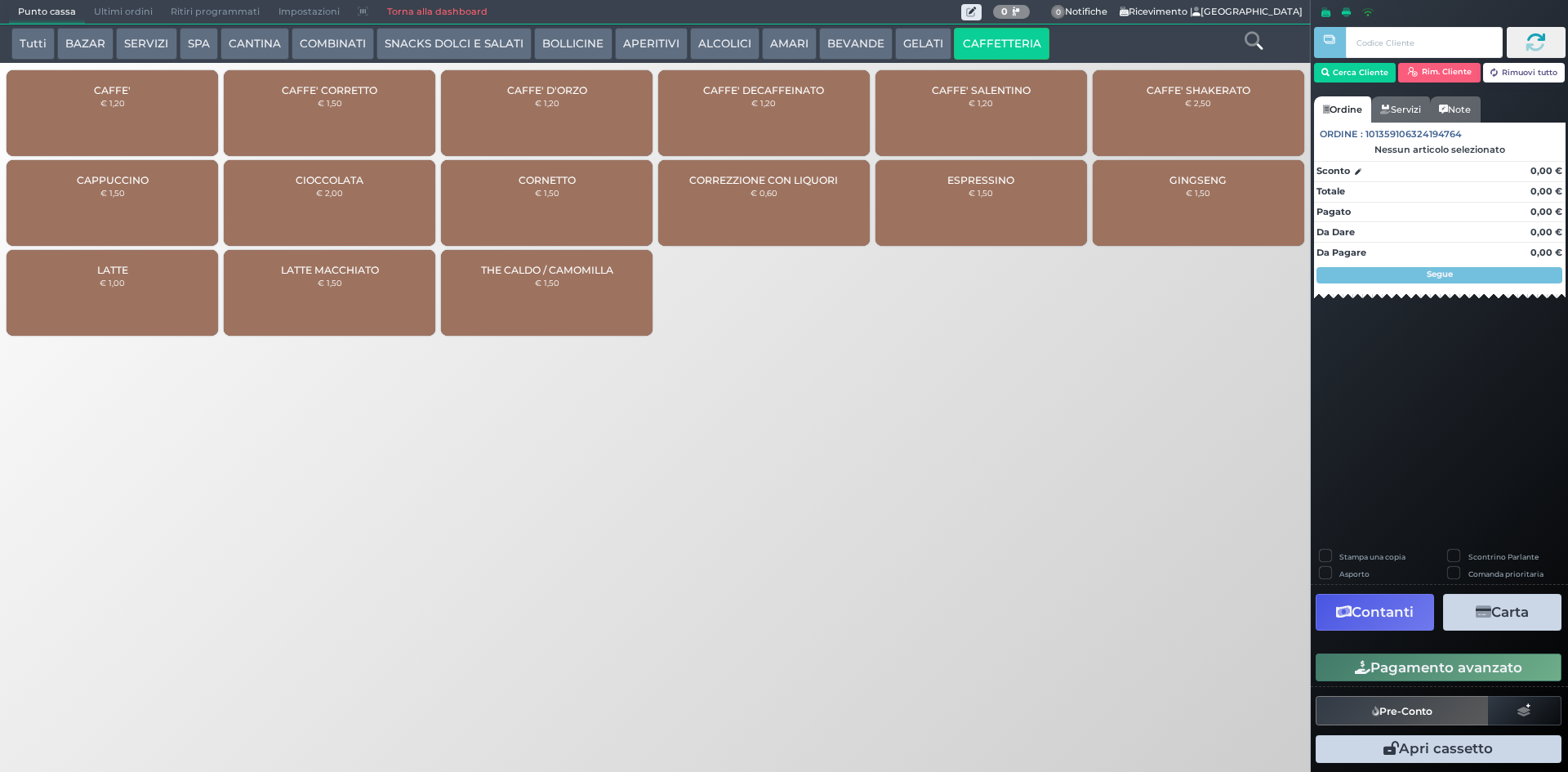
click at [135, 114] on div "CAFFE' € 1,20" at bounding box center [112, 112] width 211 height 85
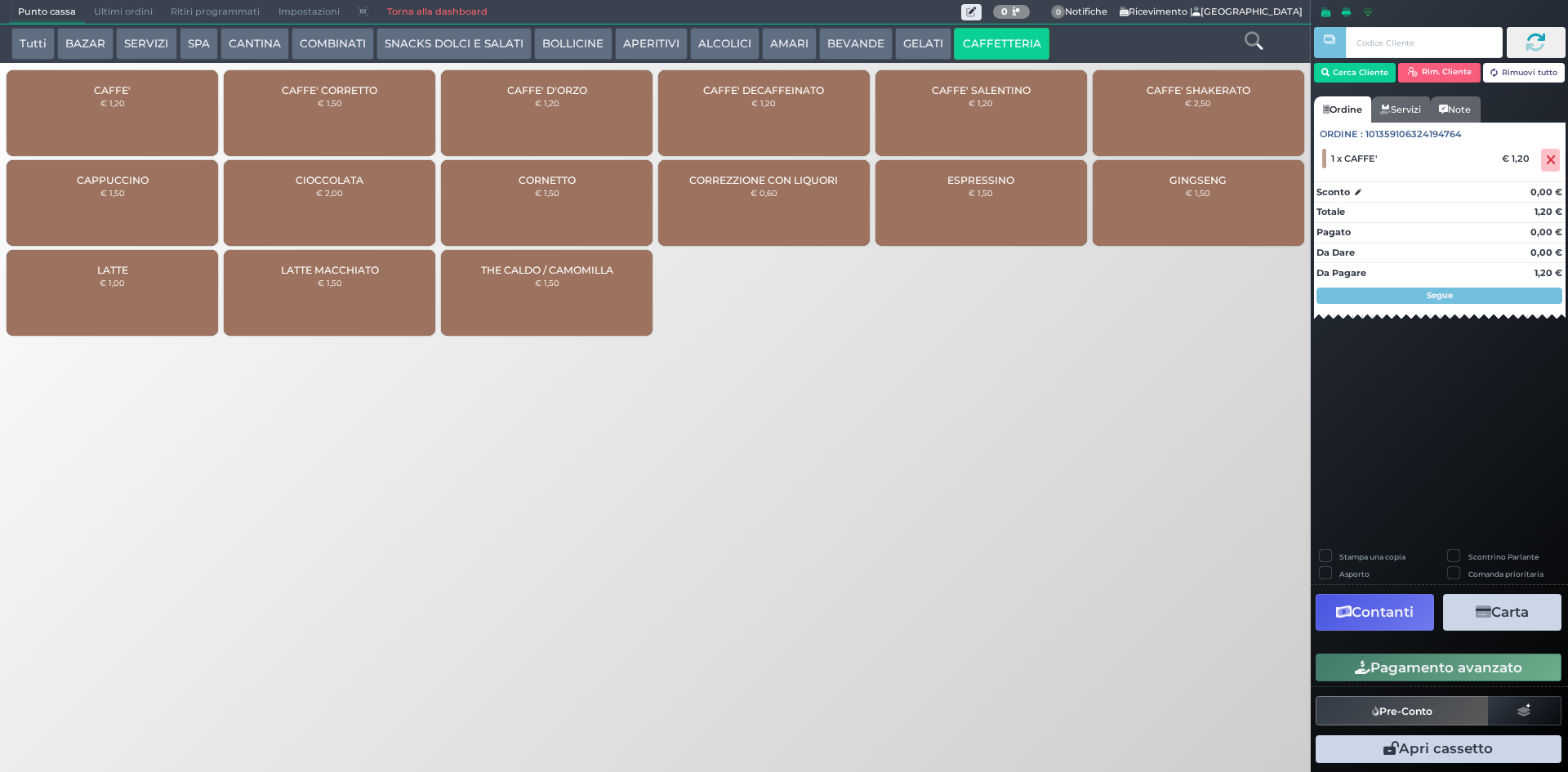
click at [1465, 662] on button "Pagamento avanzato" at bounding box center [1438, 668] width 246 height 28
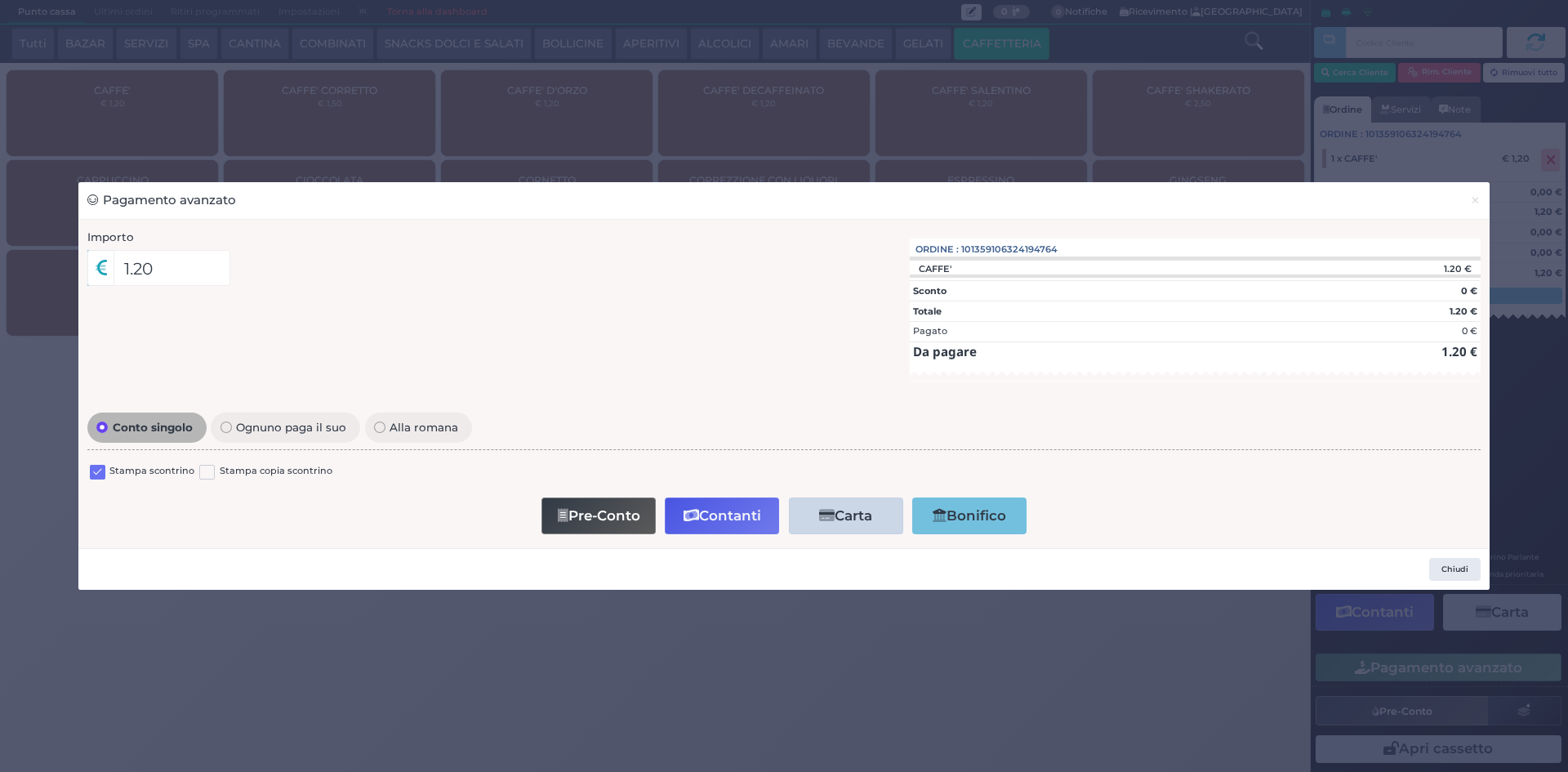
click at [100, 474] on label at bounding box center [97, 473] width 16 height 16
click at [0, 0] on input "checkbox" at bounding box center [0, 0] width 0 height 0
click at [722, 522] on button "Contanti" at bounding box center [722, 516] width 115 height 37
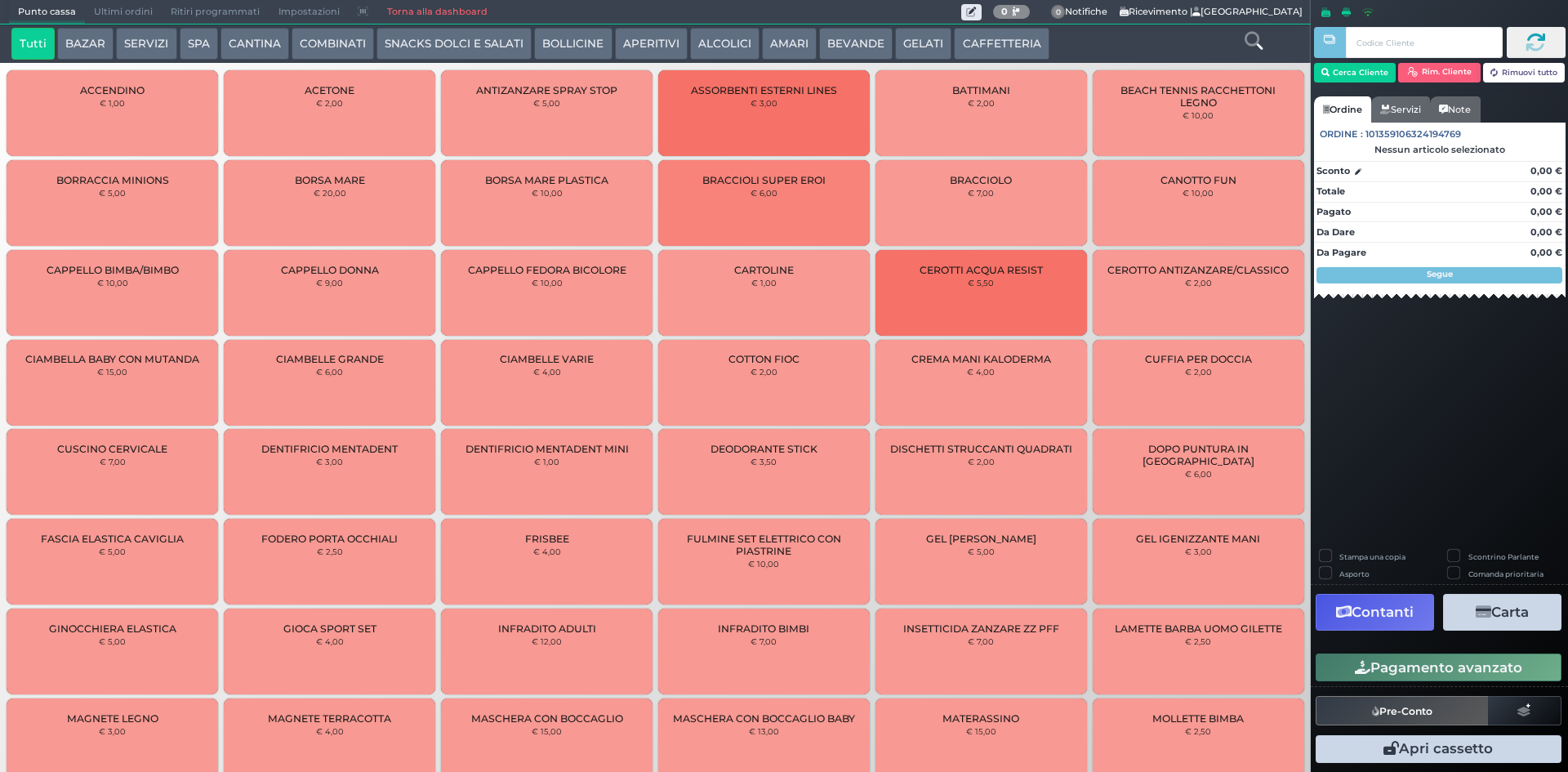
click at [1262, 41] on icon at bounding box center [1253, 41] width 18 height 18
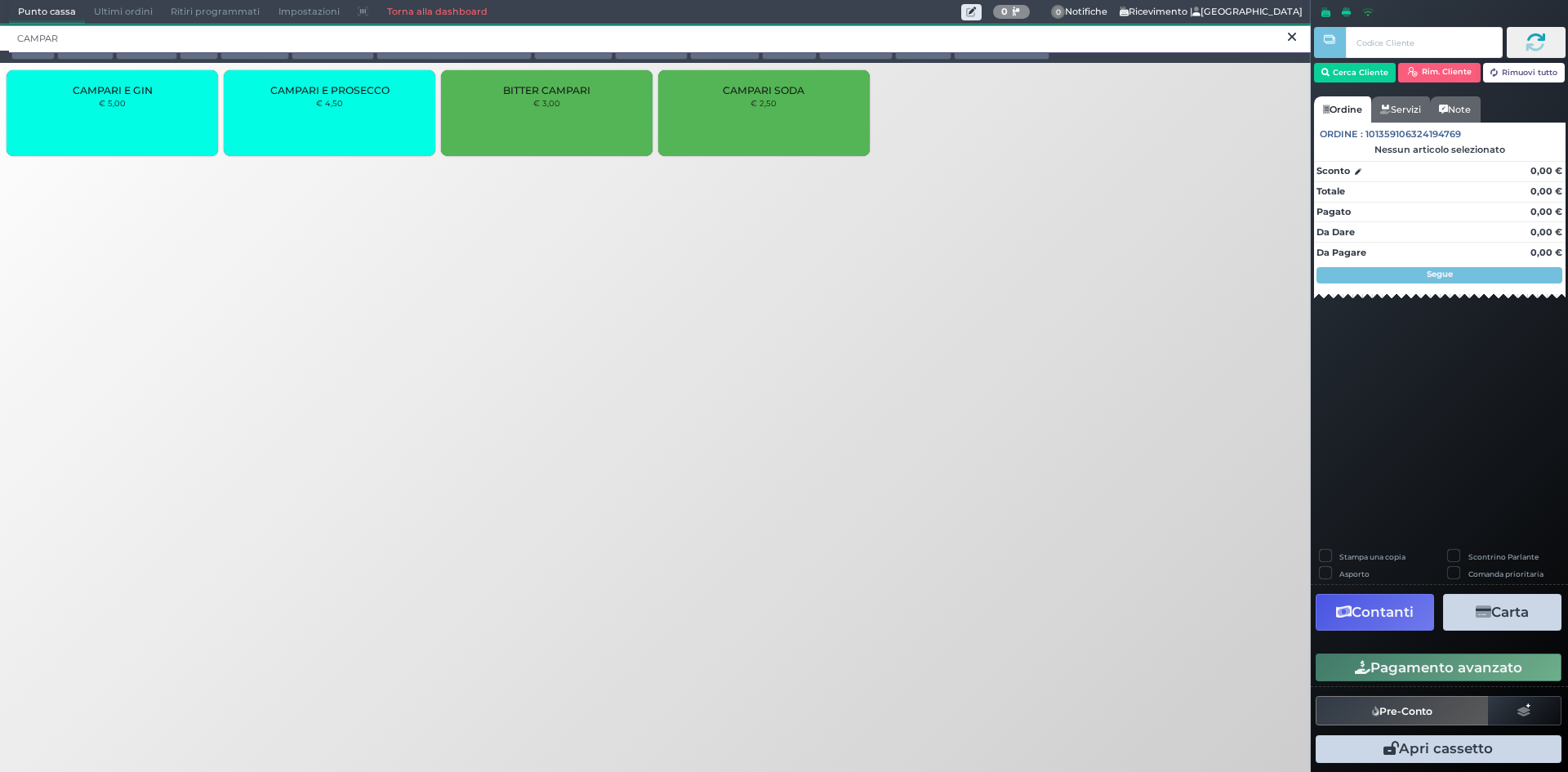
type input "CAMPAR"
click at [789, 119] on div "CAMPARI SODA € 2,50" at bounding box center [764, 112] width 211 height 85
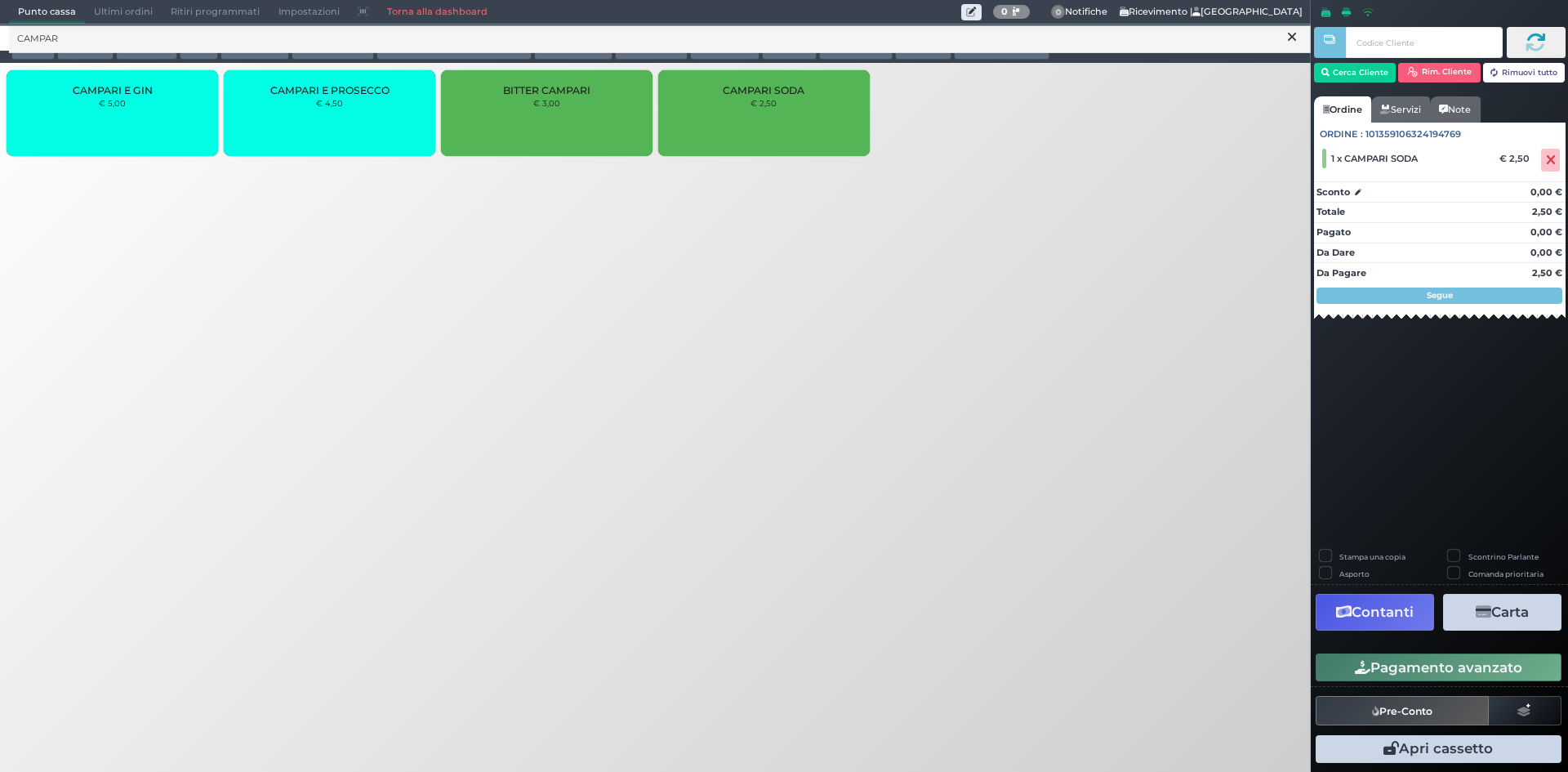
click at [1386, 721] on button "Pre-Conto" at bounding box center [1402, 711] width 173 height 29
click at [1406, 670] on button "Pagamento avanzato" at bounding box center [1438, 668] width 246 height 28
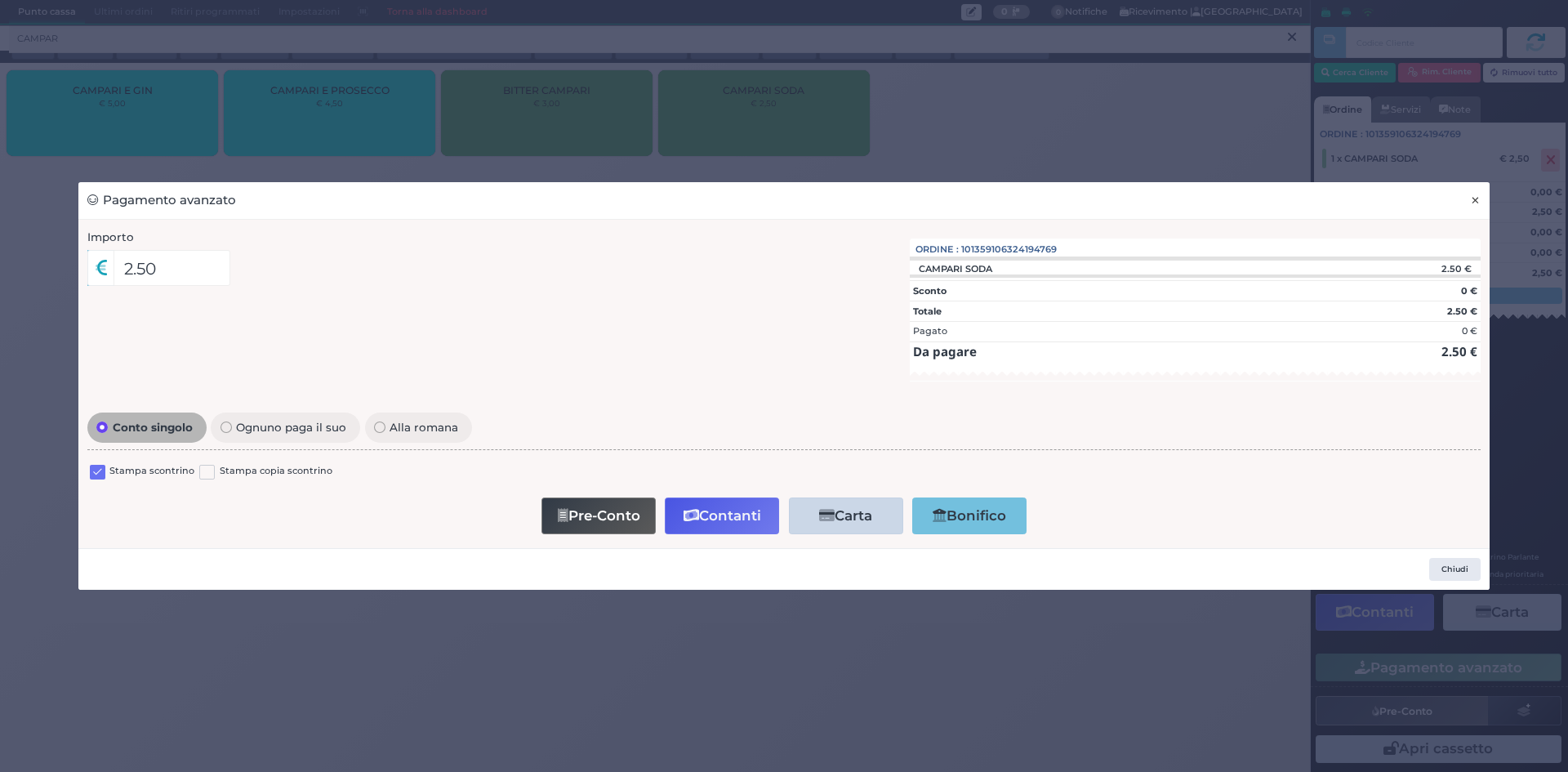
click at [1478, 210] on span "×" at bounding box center [1475, 200] width 10 height 18
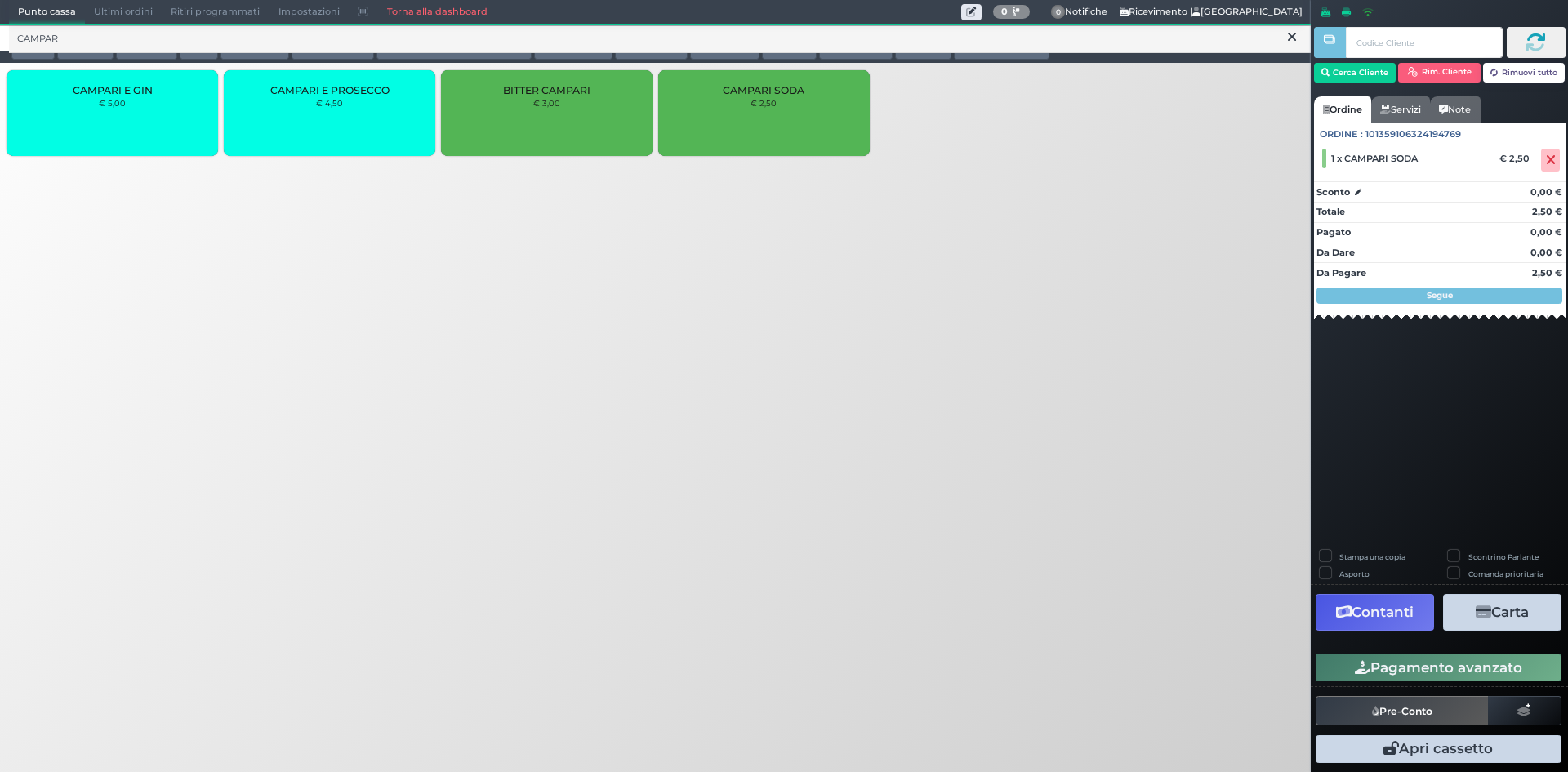
click at [1295, 41] on icon at bounding box center [1291, 37] width 8 height 16
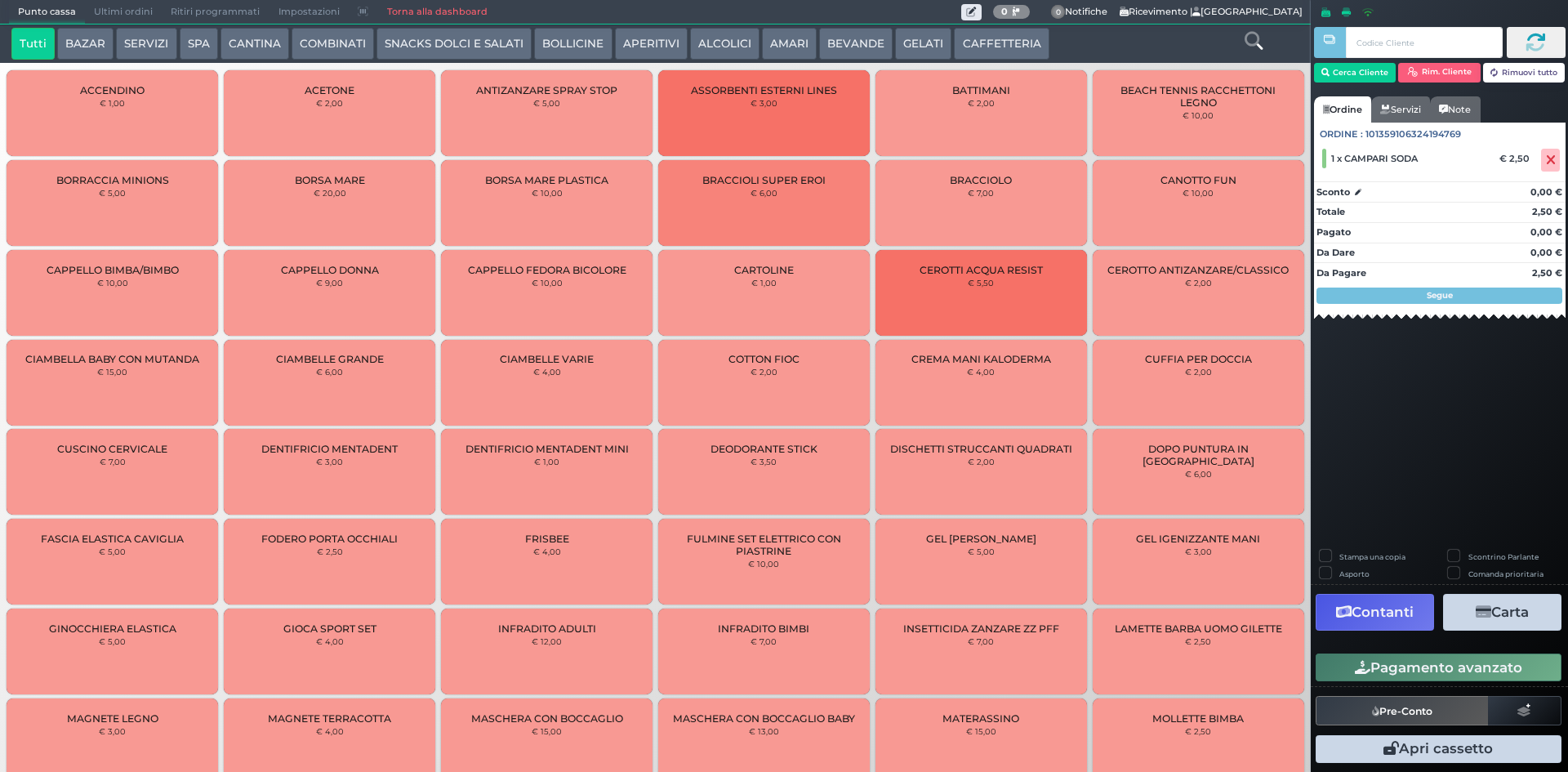
drag, startPoint x: 1294, startPoint y: 39, endPoint x: 111, endPoint y: 22, distance: 1183.1
click at [109, 24] on div "Punto cassa Mappa Ultimi ordini Delivery Ritiri programmati Impostazioni Torna …" at bounding box center [655, 12] width 1311 height 24
drag, startPoint x: 1411, startPoint y: 662, endPoint x: 938, endPoint y: 593, distance: 478.0
click at [1410, 662] on button "Pagamento avanzato" at bounding box center [1438, 668] width 246 height 28
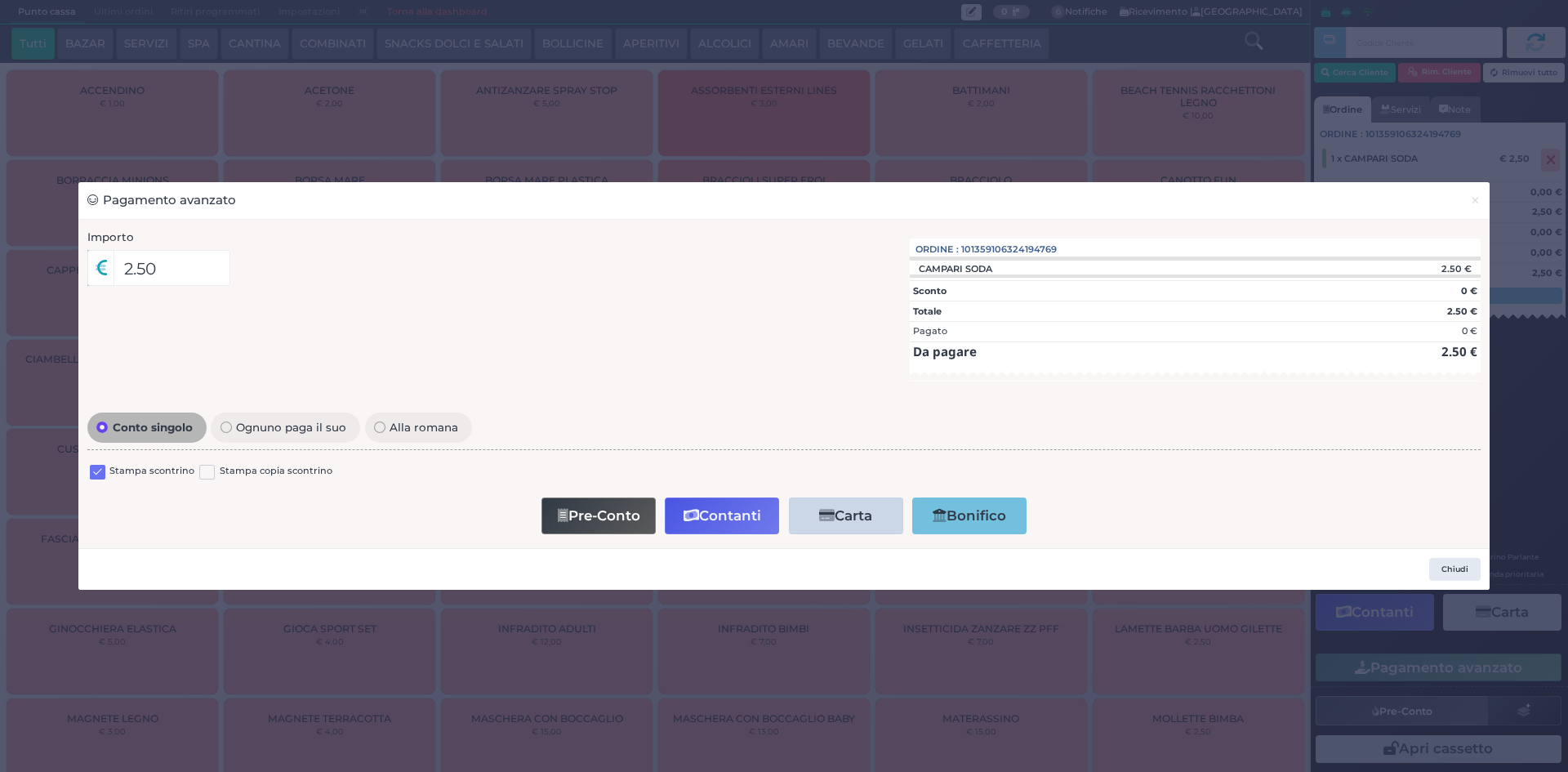
click at [101, 465] on label at bounding box center [97, 473] width 16 height 16
click at [0, 0] on input "checkbox" at bounding box center [0, 0] width 0 height 0
click at [722, 512] on button "Contanti" at bounding box center [722, 516] width 115 height 37
